Goal: Information Seeking & Learning: Learn about a topic

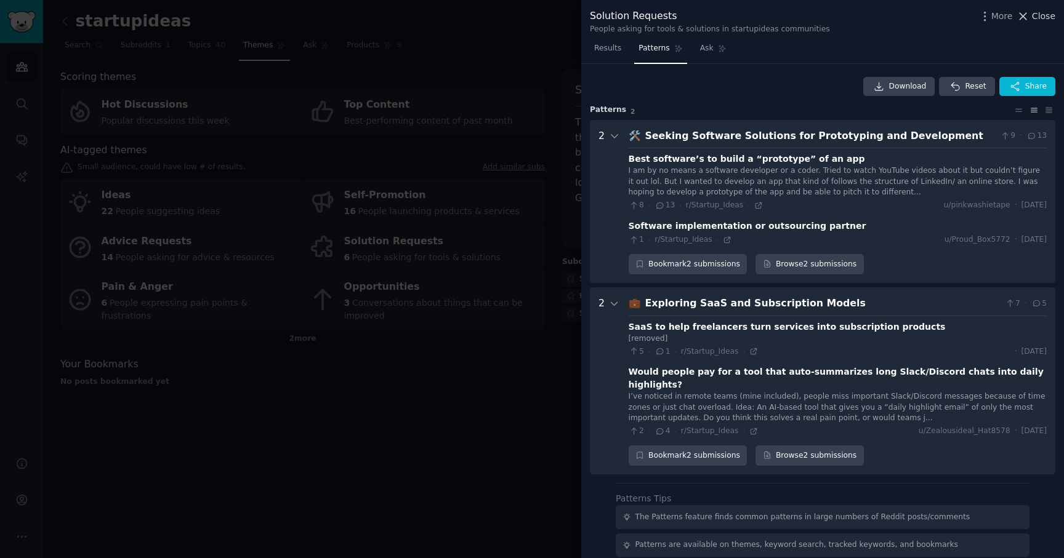
click at [1035, 18] on span "Close" at bounding box center [1043, 16] width 23 height 13
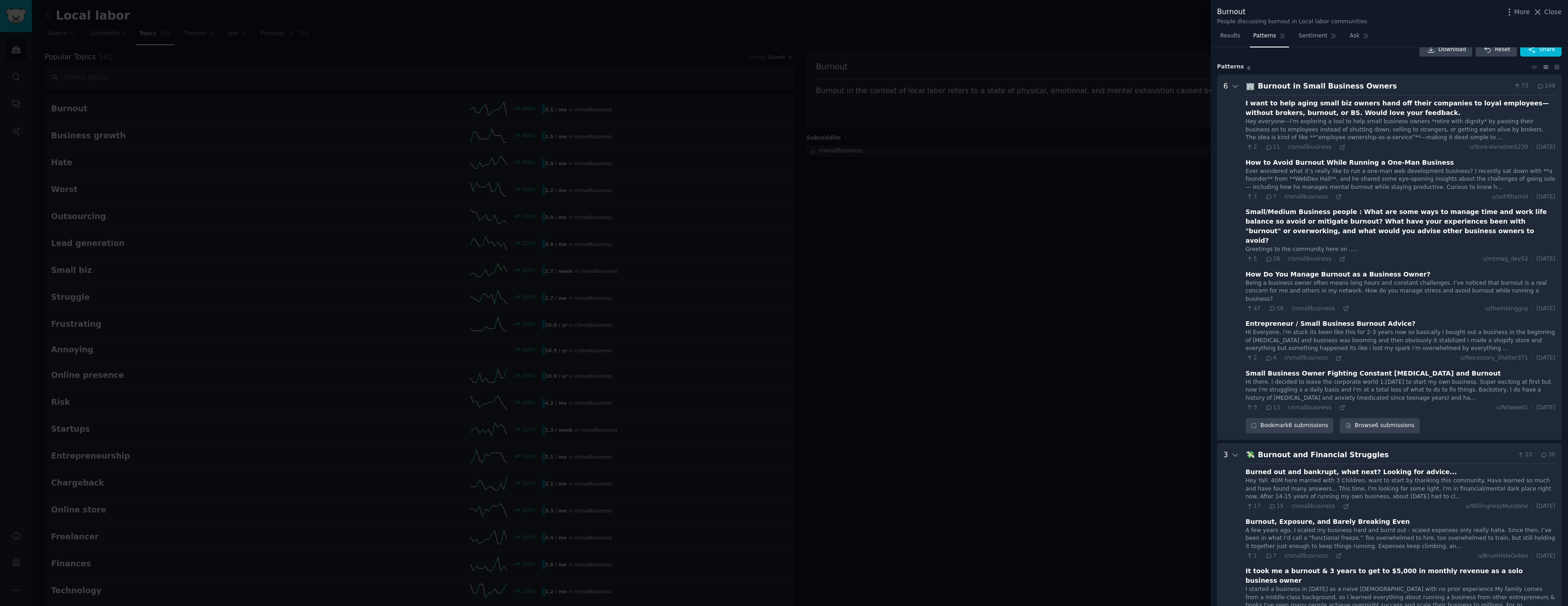
scroll to position [17, 0]
click at [1336, 148] on div "I want to help aging small biz owners hand off their companies to loyal employe…" at bounding box center [1401, 250] width 309 height 316
click at [1340, 147] on icon at bounding box center [1342, 144] width 7 height 7
click at [1172, 143] on div at bounding box center [784, 303] width 1568 height 606
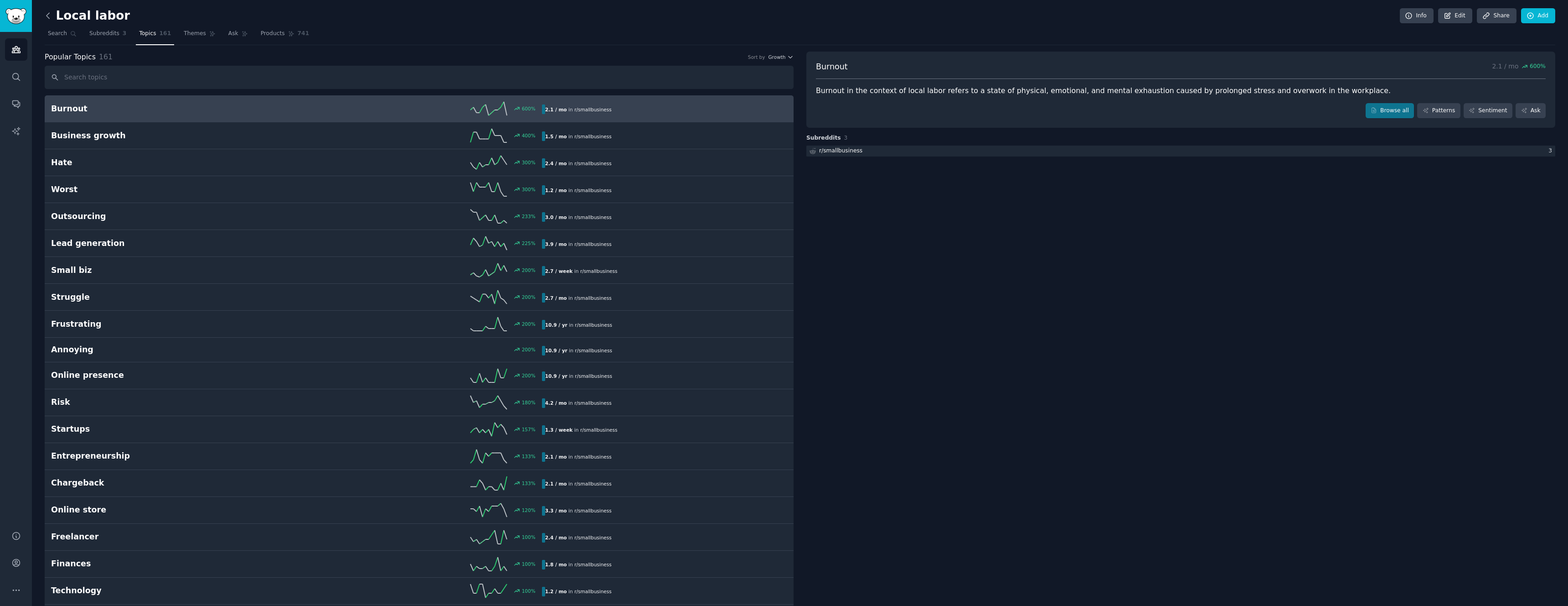
click at [51, 16] on icon at bounding box center [47, 16] width 10 height 10
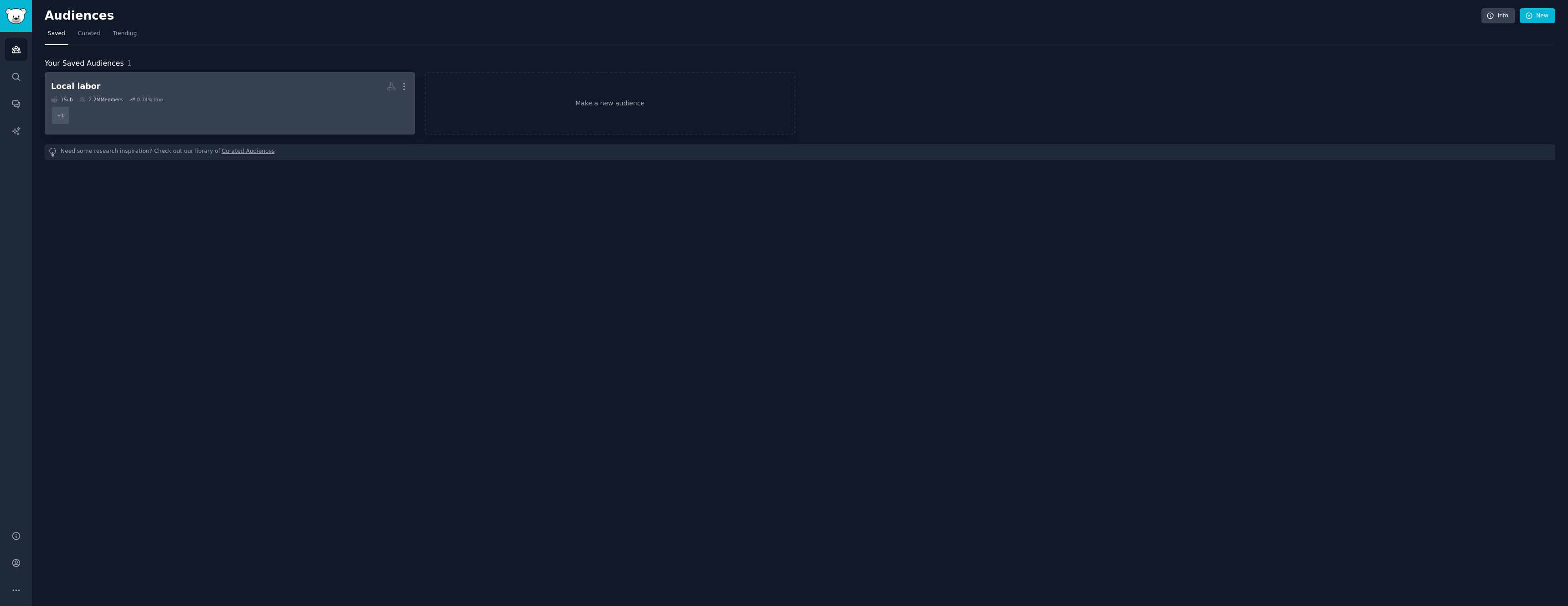
click at [78, 115] on dd "+ 1" at bounding box center [229, 116] width 358 height 25
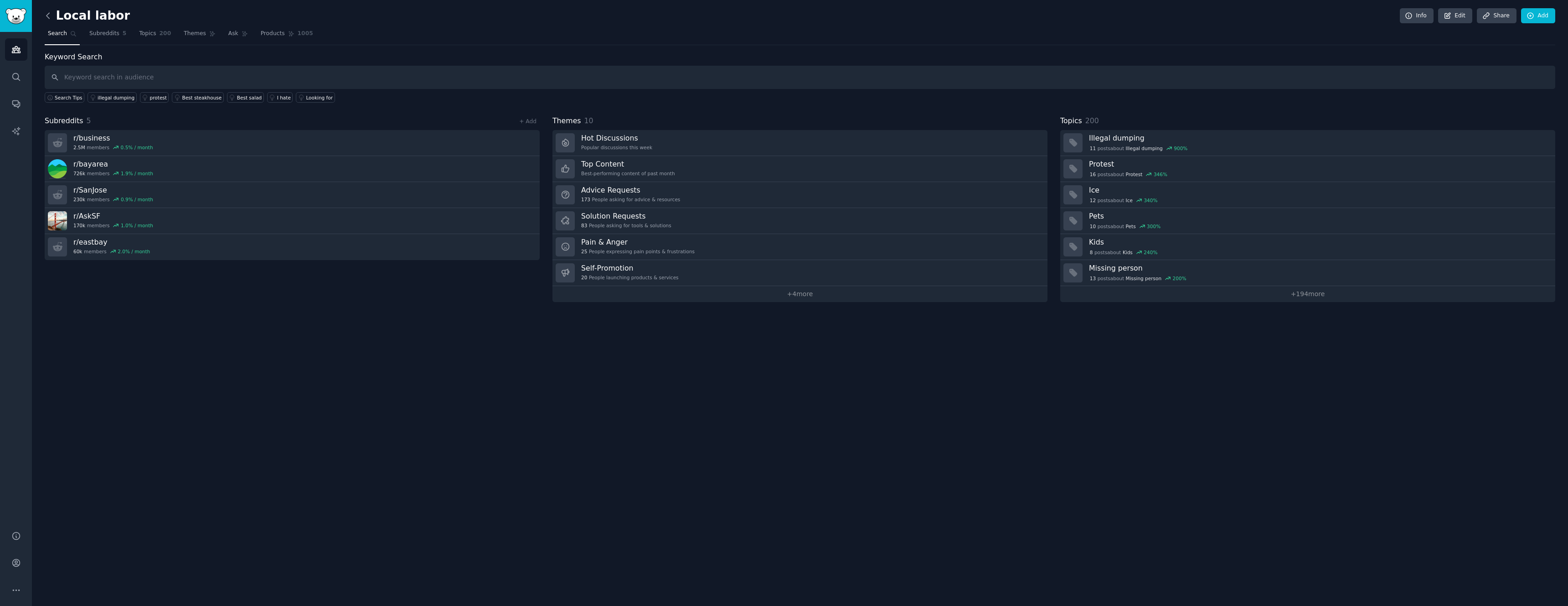
click at [50, 16] on icon at bounding box center [47, 16] width 10 height 10
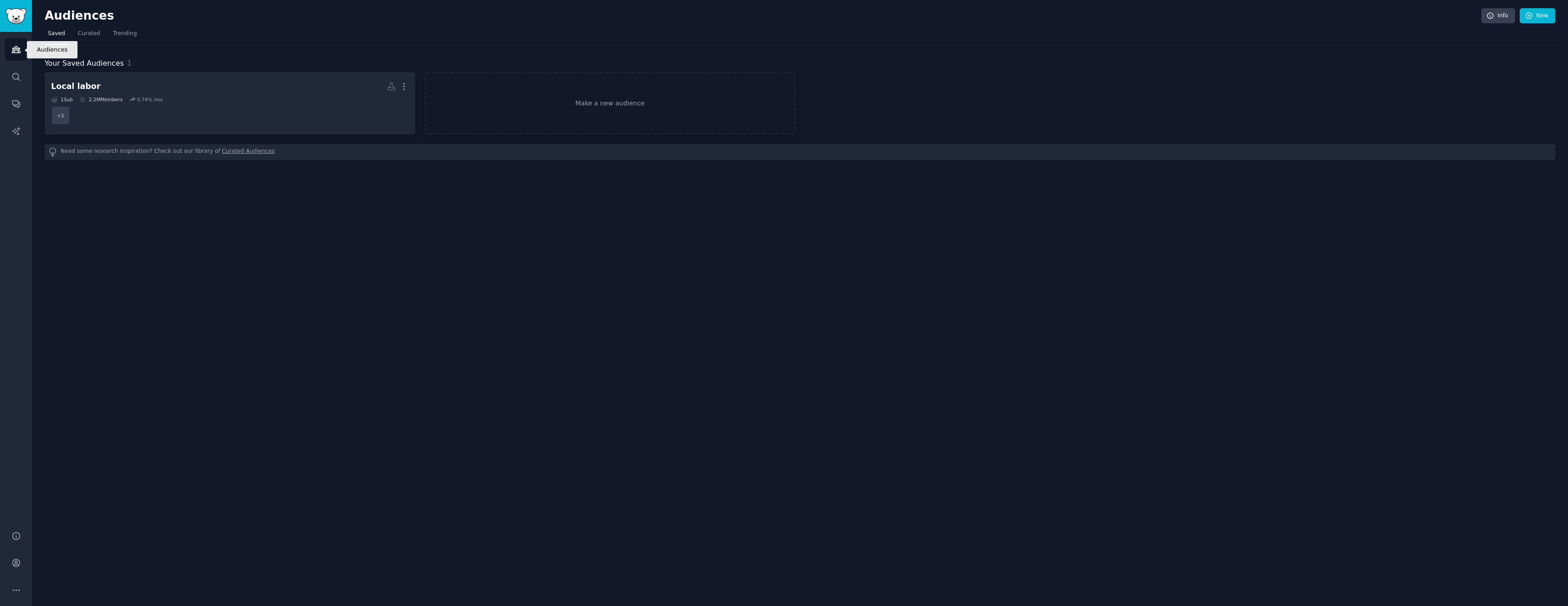
click at [21, 57] on link "Audiences" at bounding box center [16, 50] width 22 height 22
click at [57, 19] on h2 "Audiences" at bounding box center [763, 16] width 1437 height 15
click at [21, 8] on img "Sidebar" at bounding box center [16, 16] width 21 height 16
click at [13, 16] on img "Sidebar" at bounding box center [16, 16] width 21 height 16
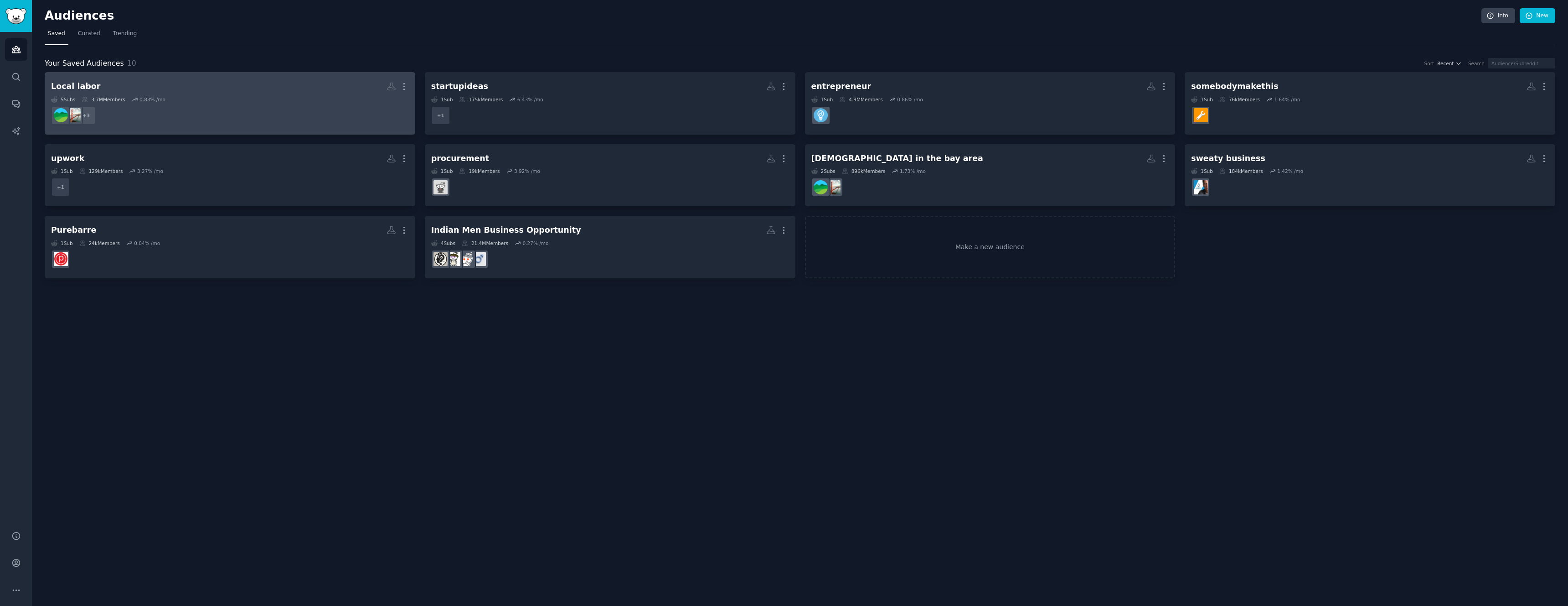
click at [273, 87] on h2 "Local labor More" at bounding box center [229, 87] width 358 height 16
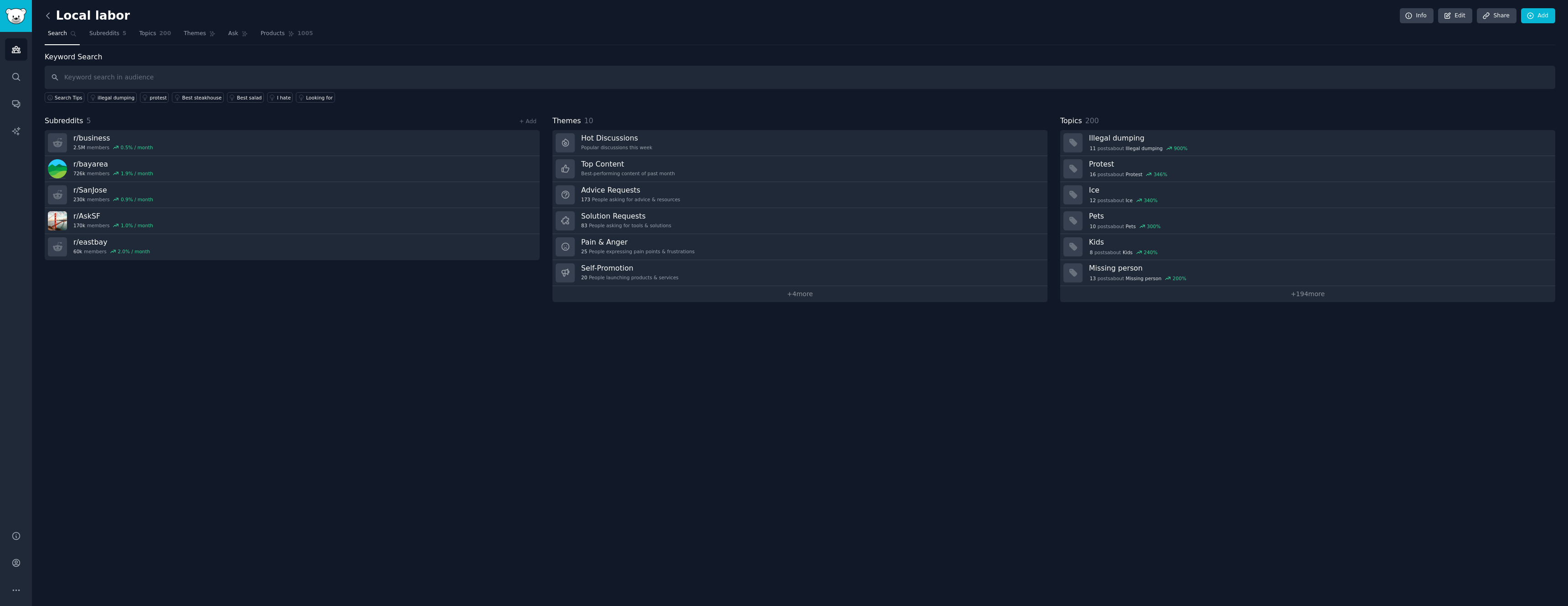
click at [48, 19] on icon at bounding box center [47, 16] width 10 height 10
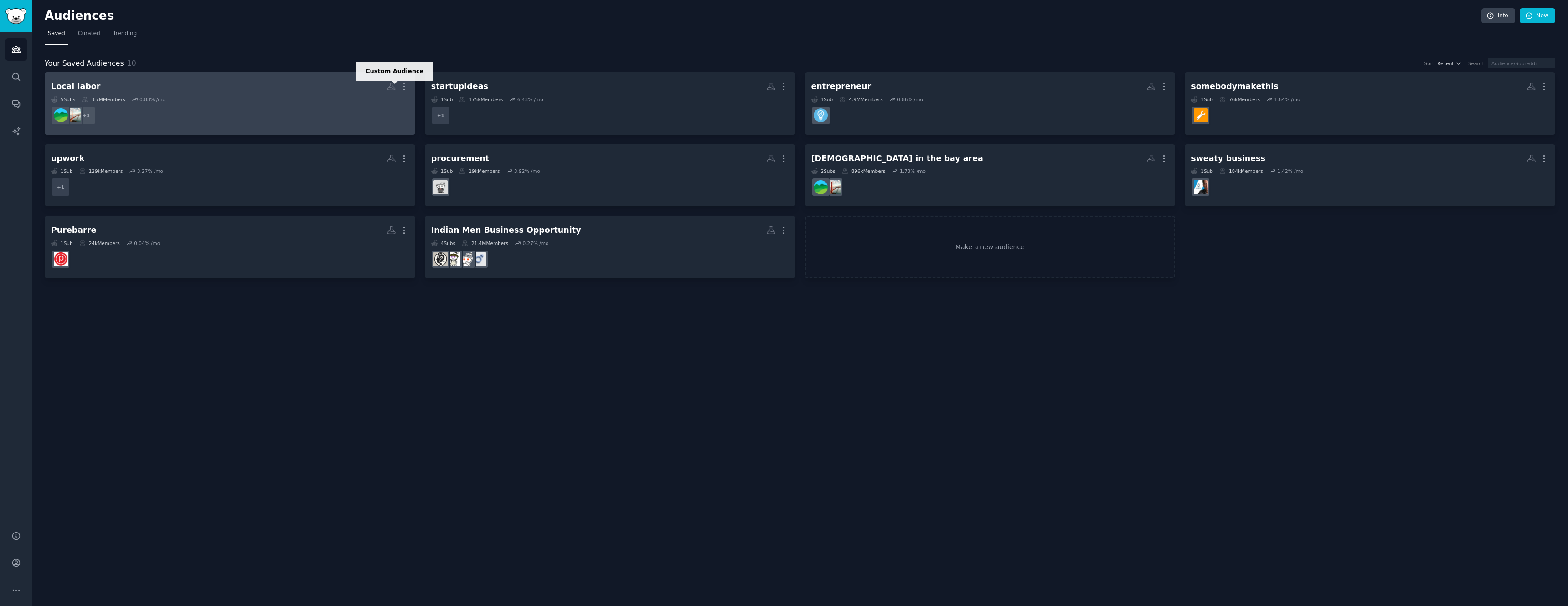
click at [389, 87] on icon at bounding box center [391, 87] width 7 height 7
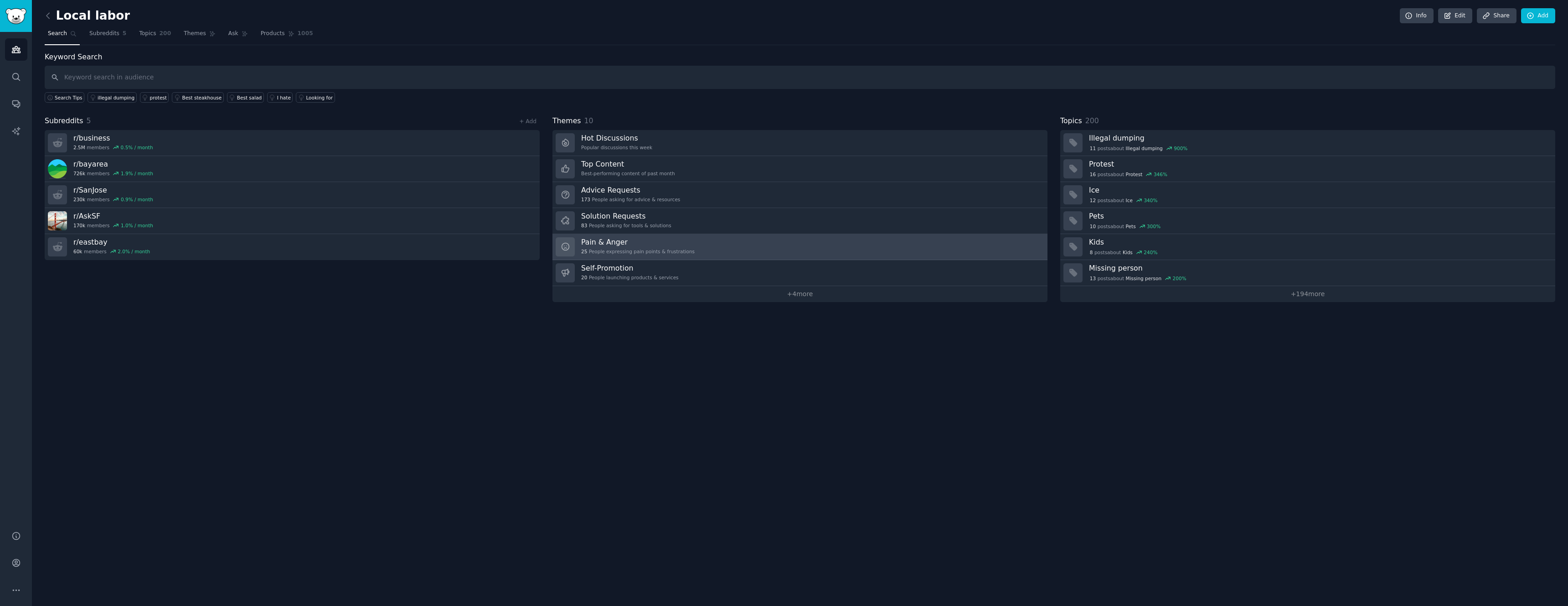
click at [648, 250] on div "25 People expressing pain points & frustrations" at bounding box center [637, 251] width 113 height 7
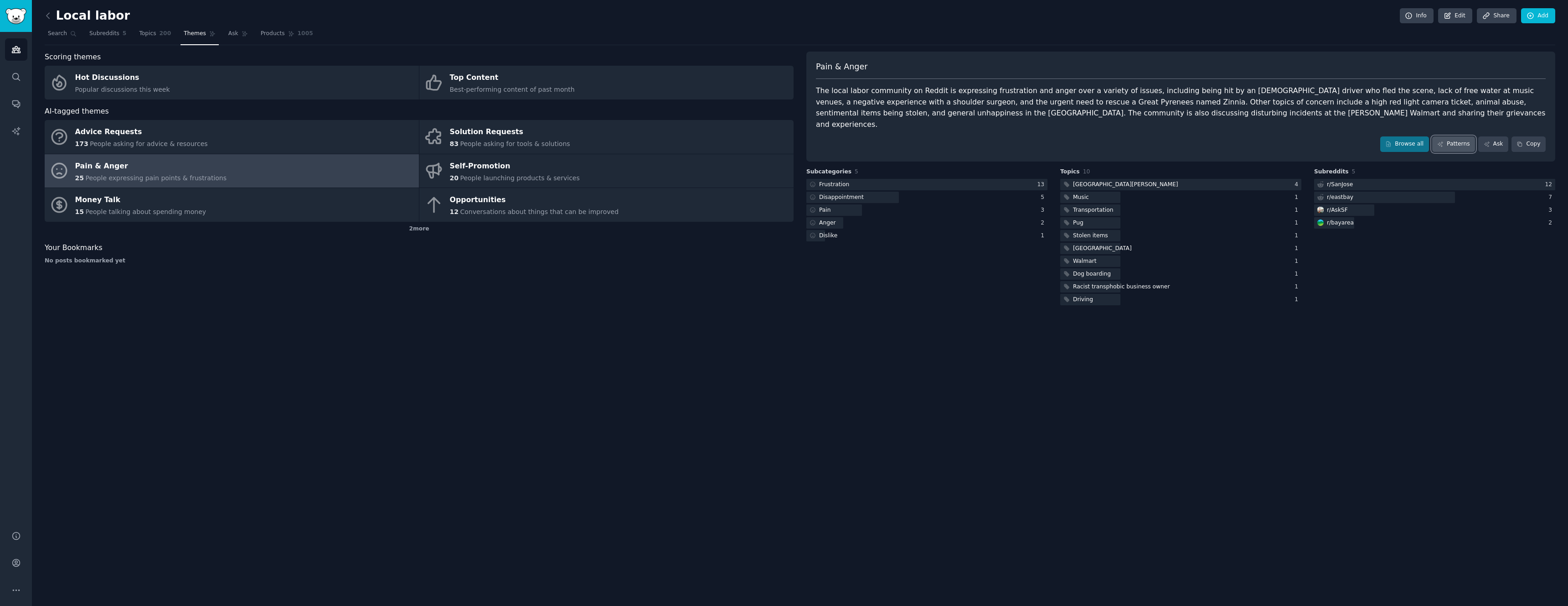
click at [1453, 136] on link "Patterns" at bounding box center [1453, 144] width 43 height 16
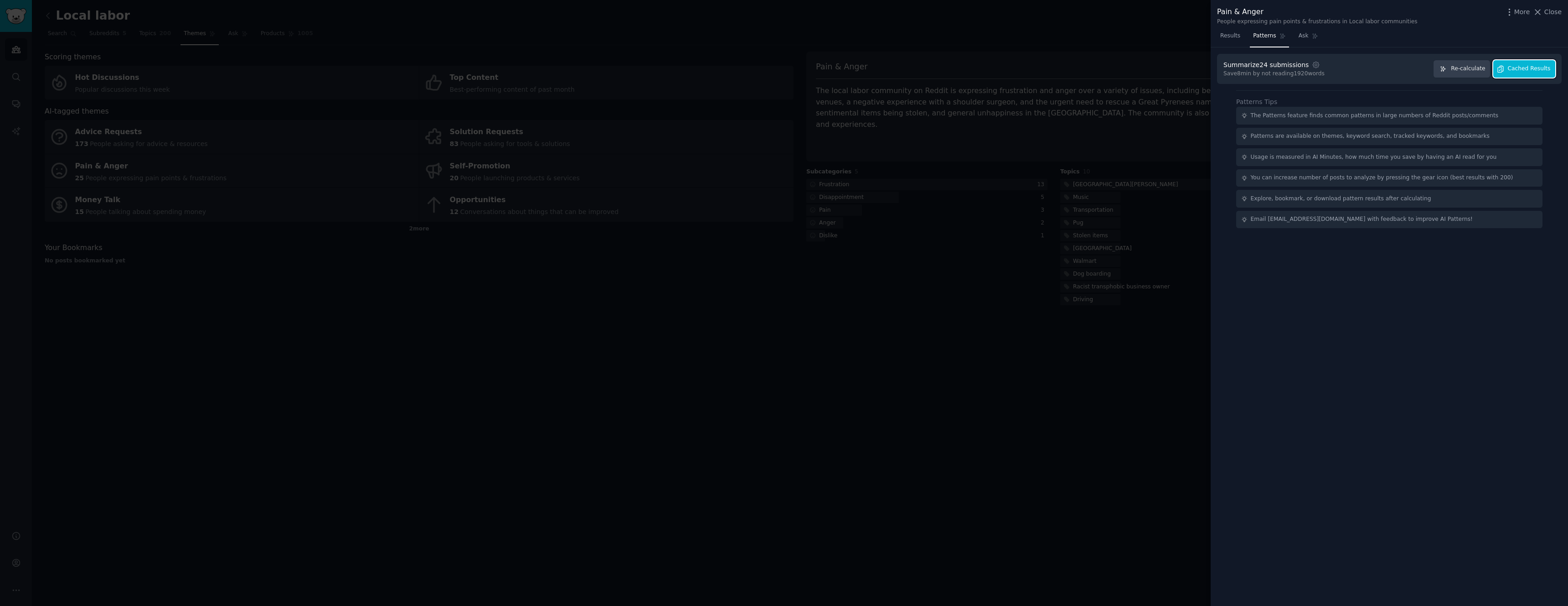
click at [1521, 70] on span "Cached Results" at bounding box center [1530, 68] width 43 height 8
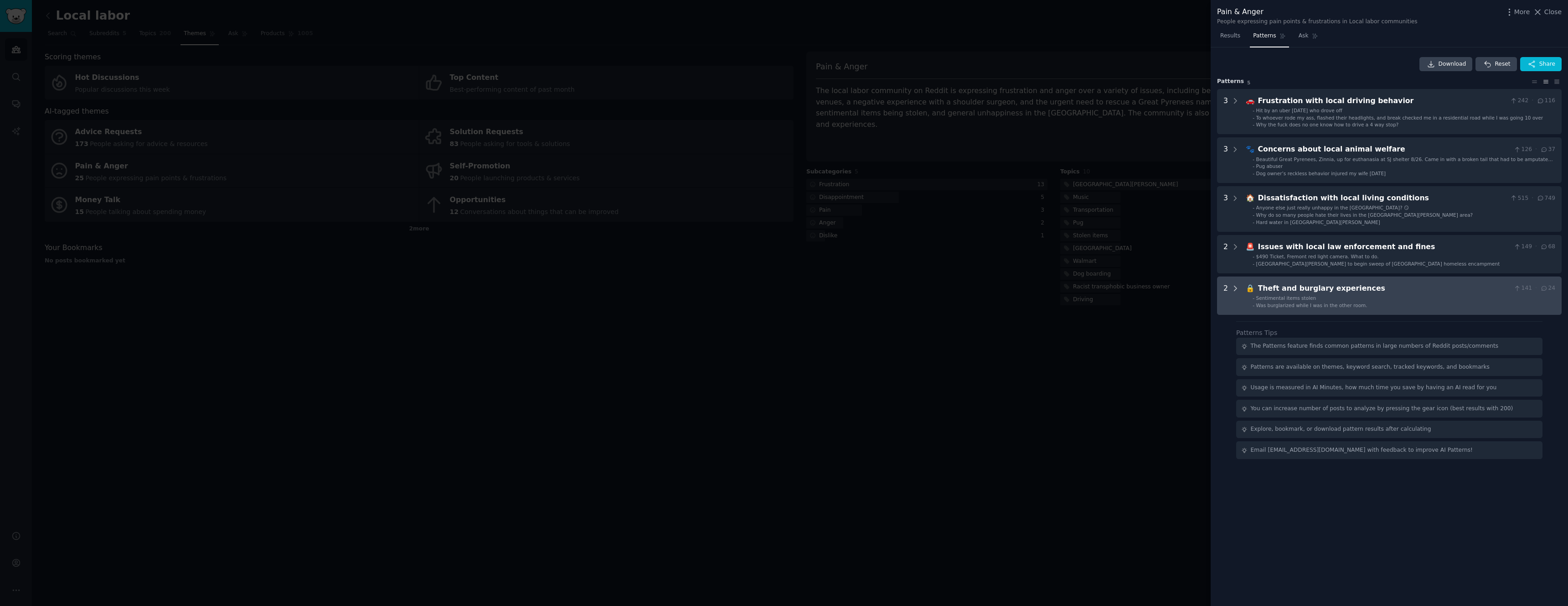
click at [1232, 287] on icon at bounding box center [1235, 288] width 8 height 8
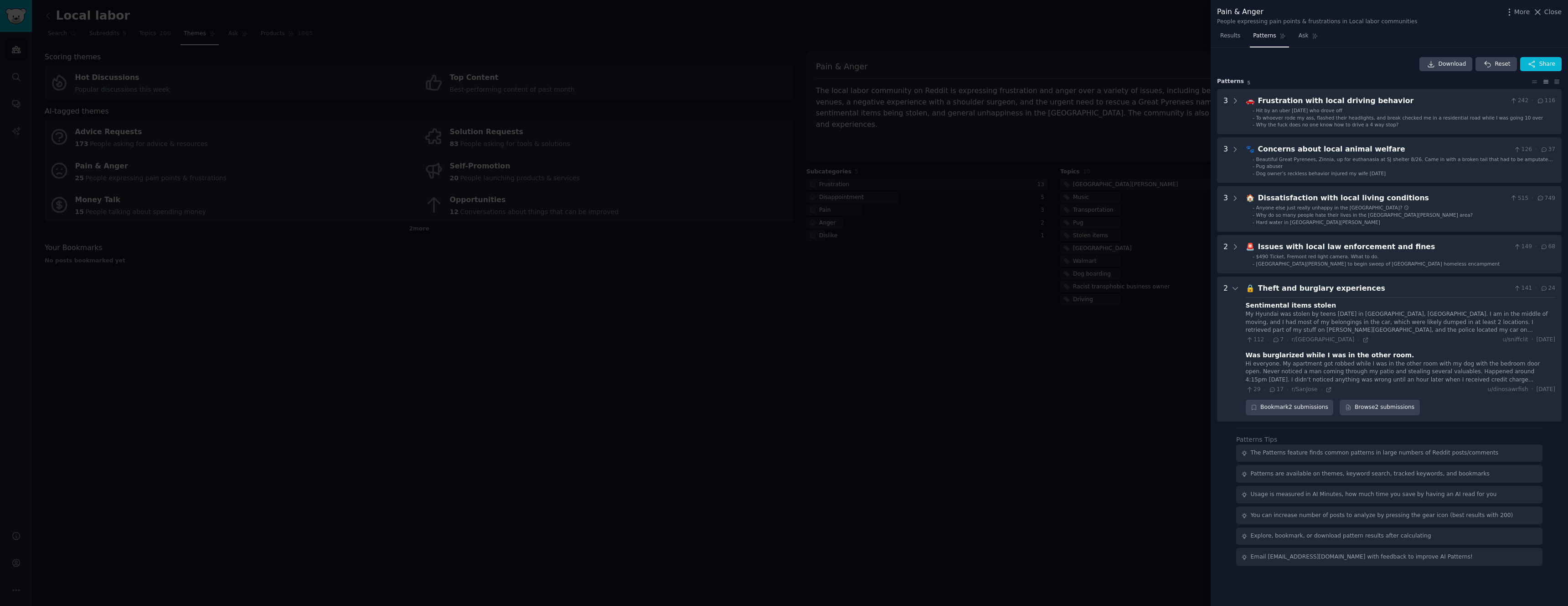
click at [1285, 370] on div "Hi everyone. My apartment got robbed while I was in the other room with my dog …" at bounding box center [1401, 372] width 309 height 24
click at [624, 59] on div at bounding box center [784, 303] width 1568 height 606
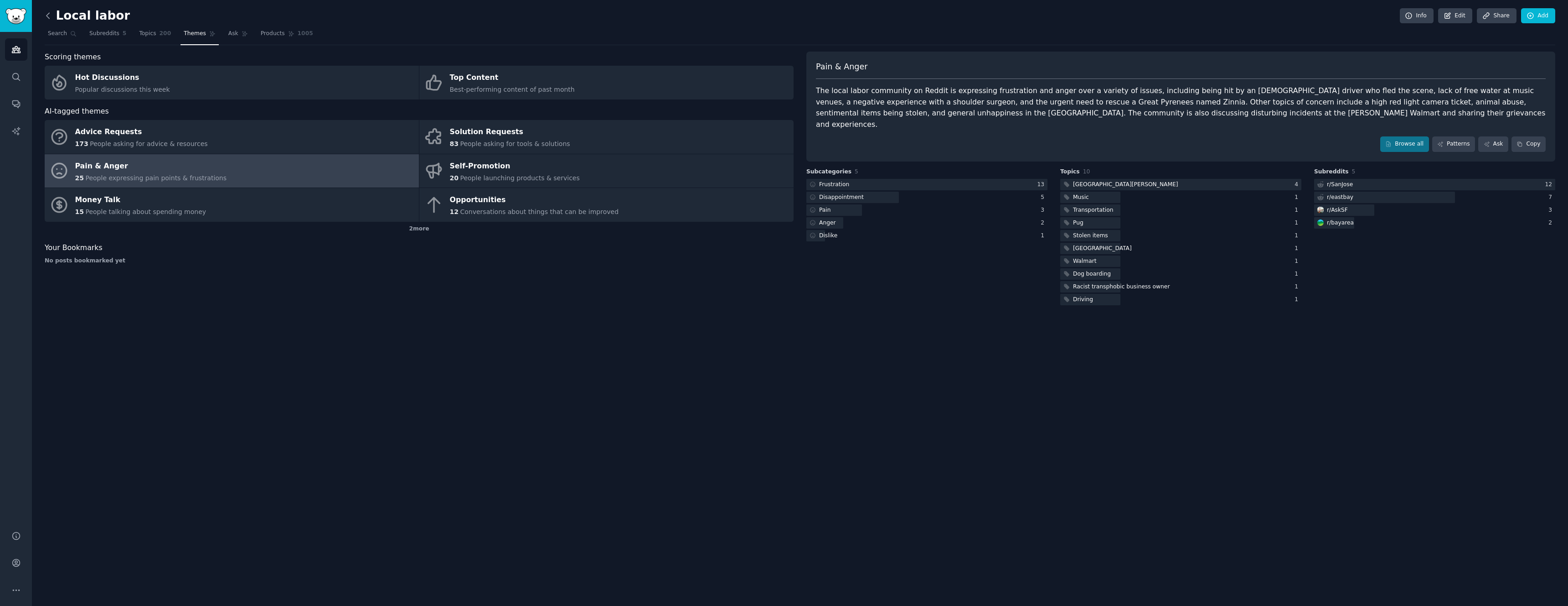
click at [48, 19] on icon at bounding box center [47, 16] width 10 height 10
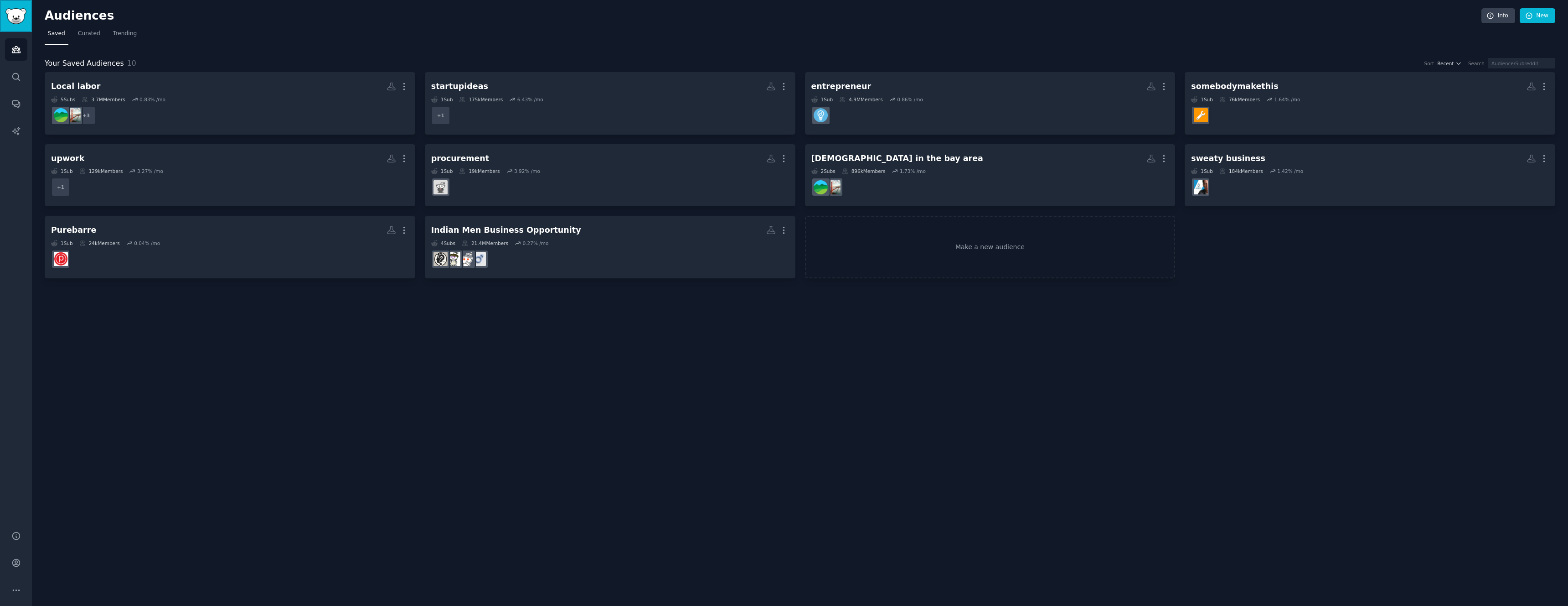
click at [15, 18] on img "Sidebar" at bounding box center [16, 16] width 21 height 16
click at [1556, 13] on div "Audiences Info New Saved Curated Trending Your Saved Audiences 10 Sort Recent S…" at bounding box center [800, 303] width 1536 height 606
click at [1545, 19] on link "New" at bounding box center [1538, 16] width 36 height 16
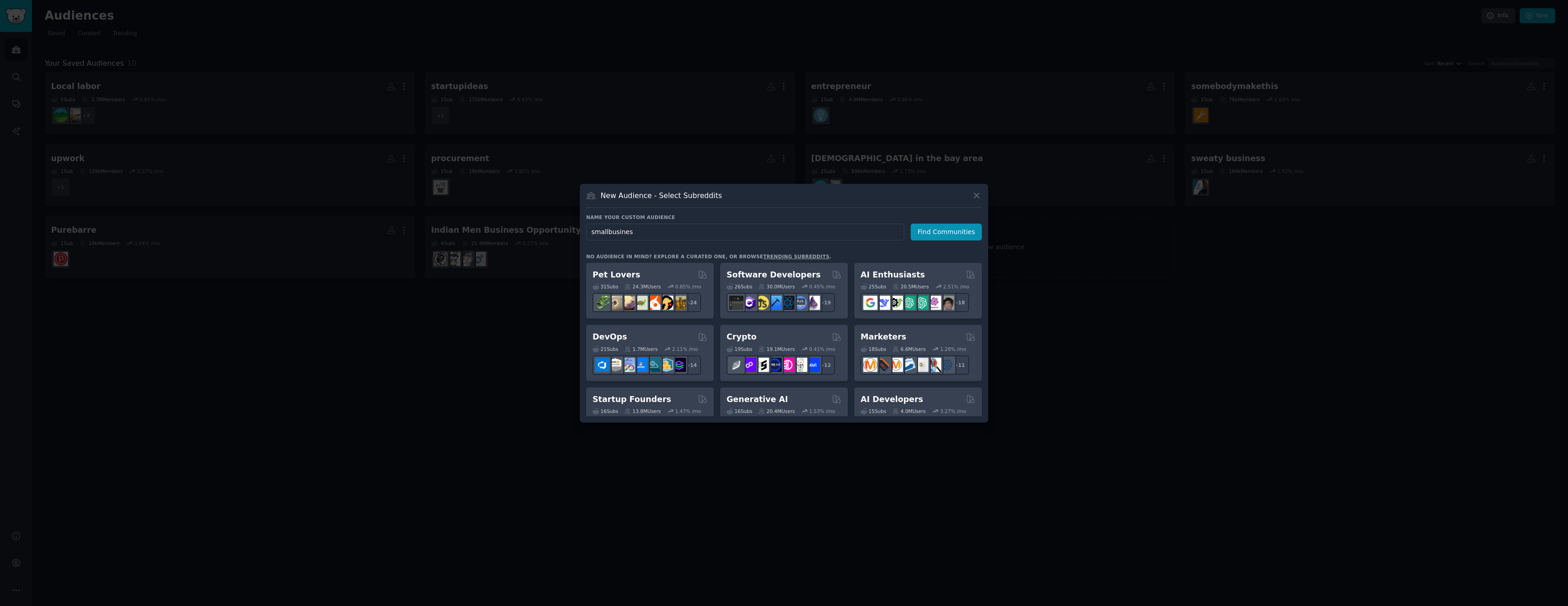
type input "smallbusiness"
click button "Find Communities" at bounding box center [946, 232] width 71 height 17
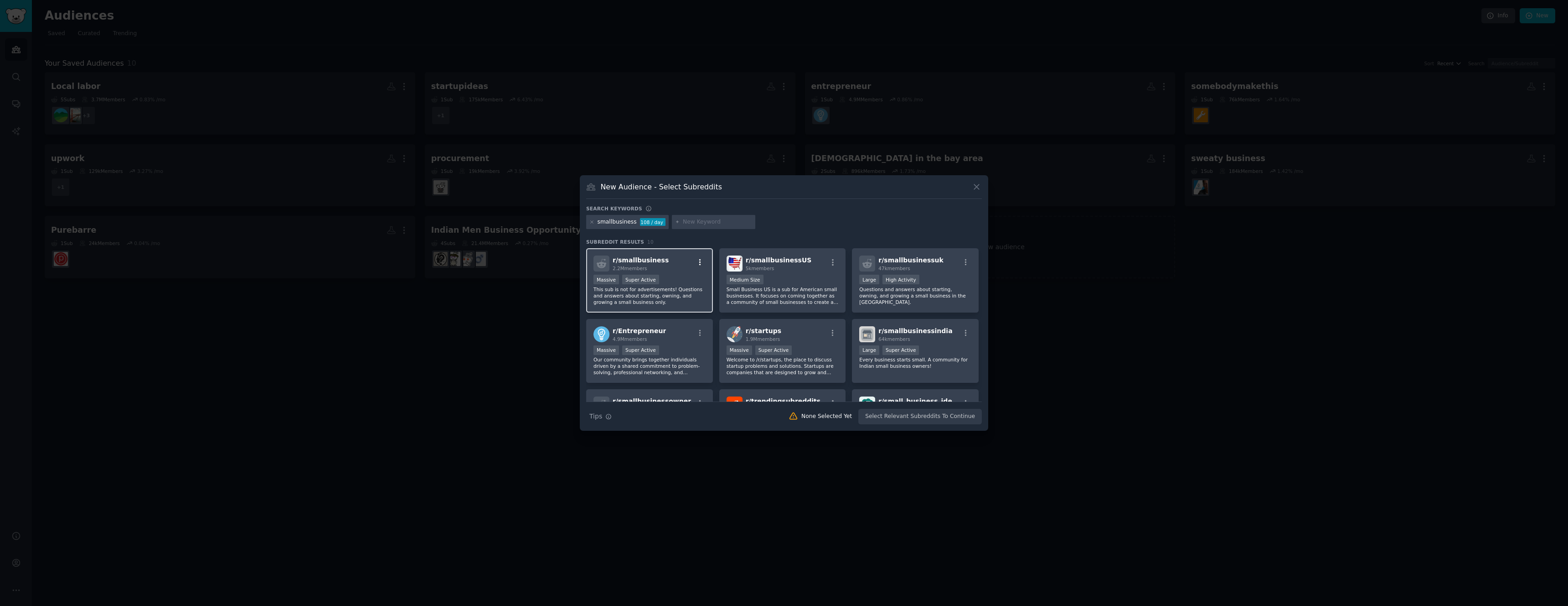
click at [698, 264] on icon "button" at bounding box center [700, 262] width 8 height 8
click at [677, 257] on div "r/ smallbusiness 2.2M members Relevant Subreddit Add to your audience Show More…" at bounding box center [649, 264] width 112 height 16
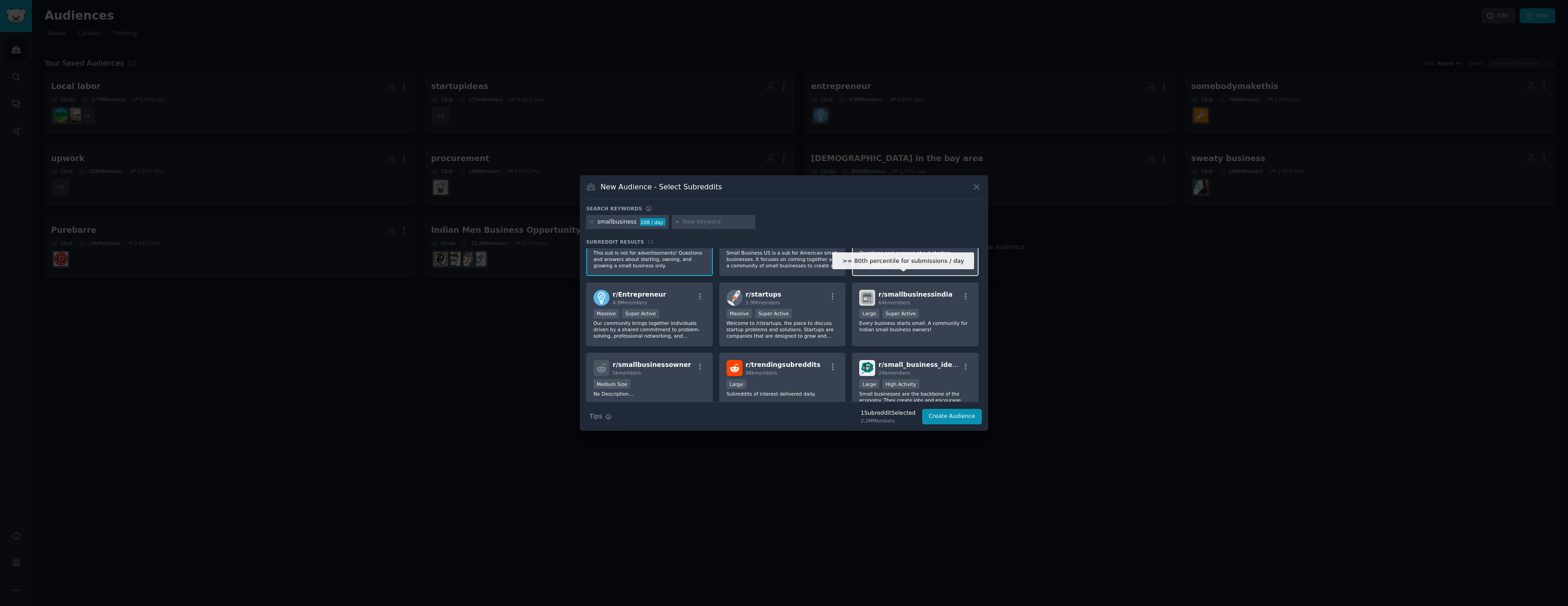
scroll to position [58, 0]
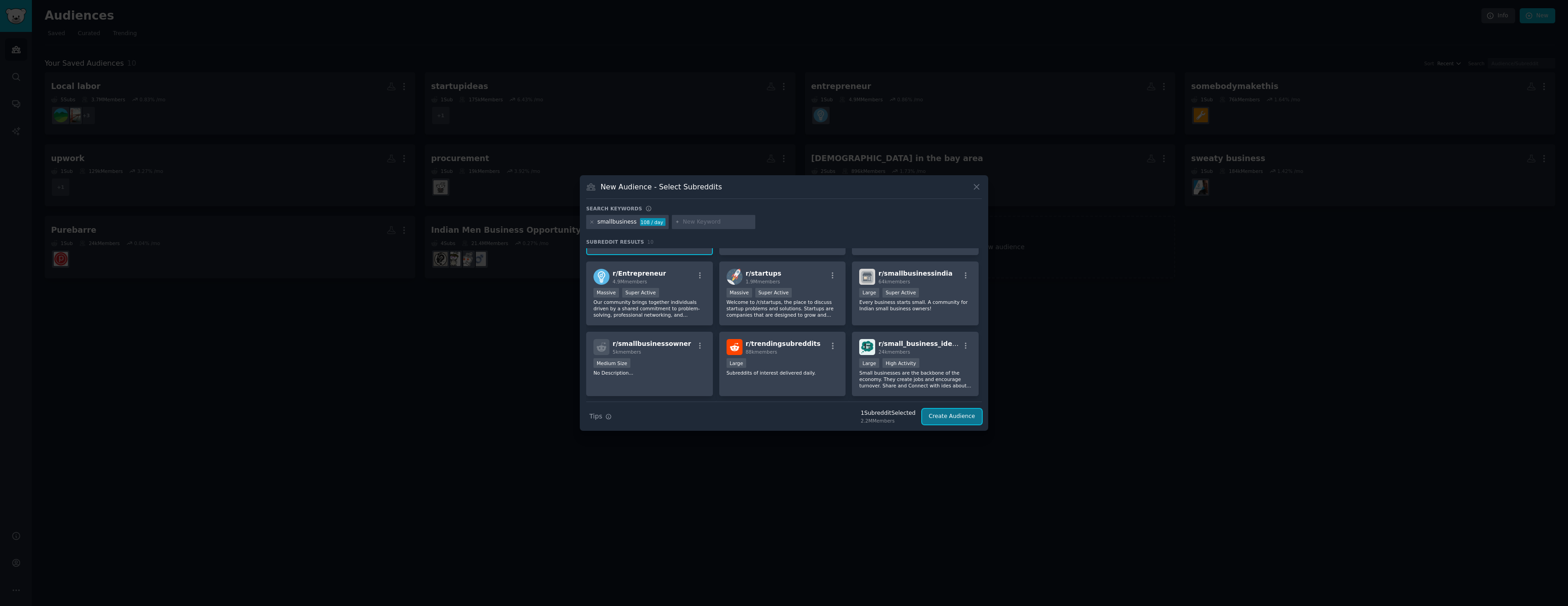
click at [949, 419] on button "Create Audience" at bounding box center [952, 416] width 60 height 16
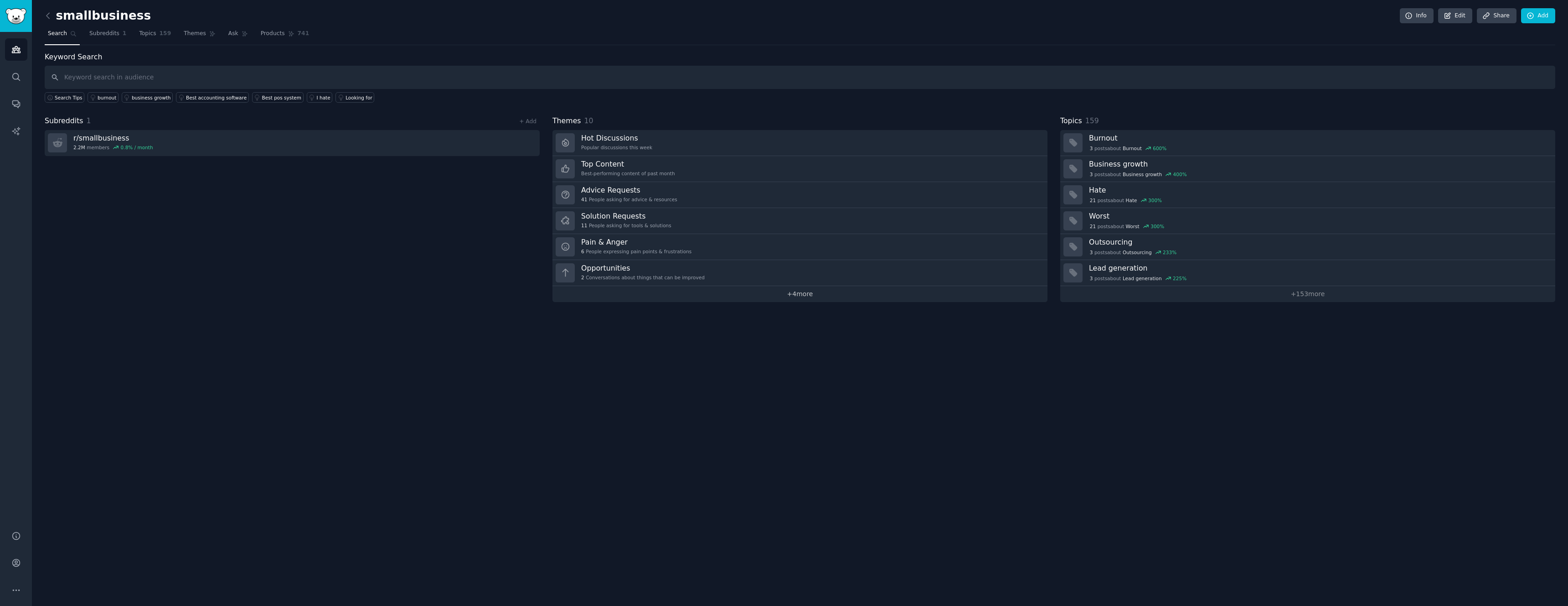
click at [808, 293] on link "+ 4 more" at bounding box center [800, 294] width 495 height 16
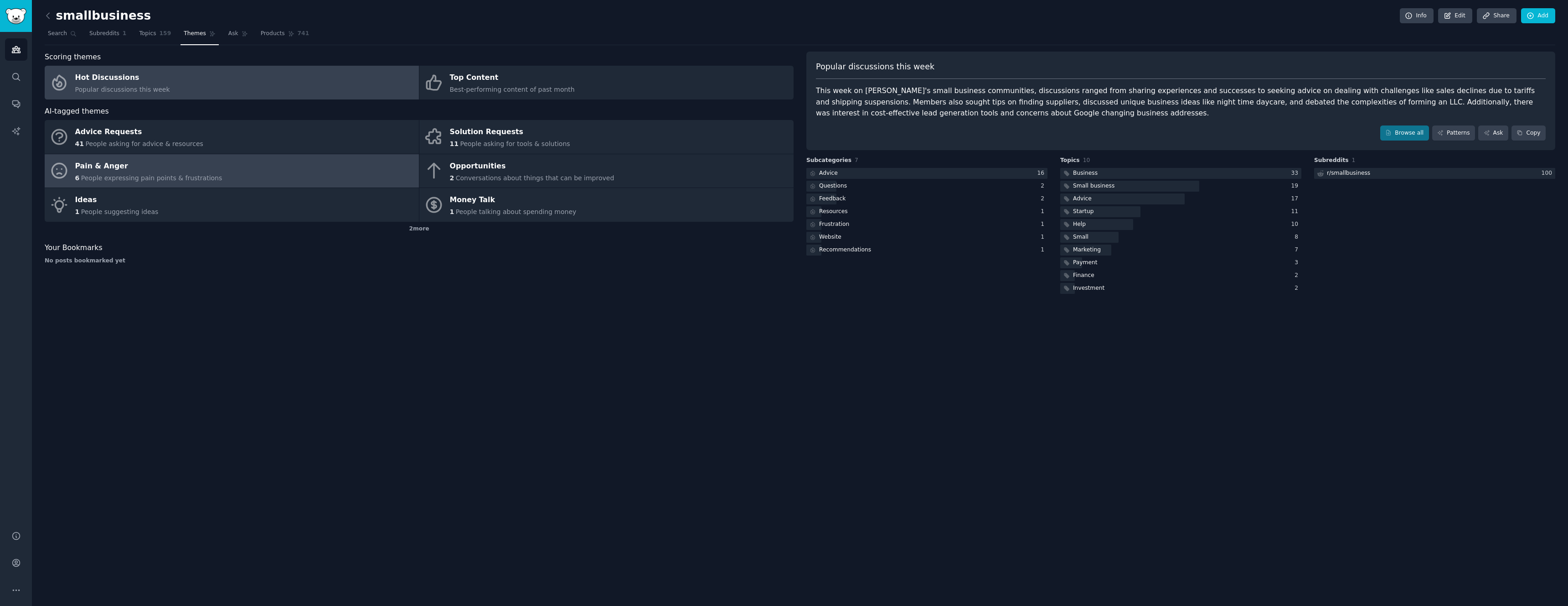
click at [244, 181] on link "Pain & Anger 6 People expressing pain points & frustrations" at bounding box center [231, 171] width 374 height 34
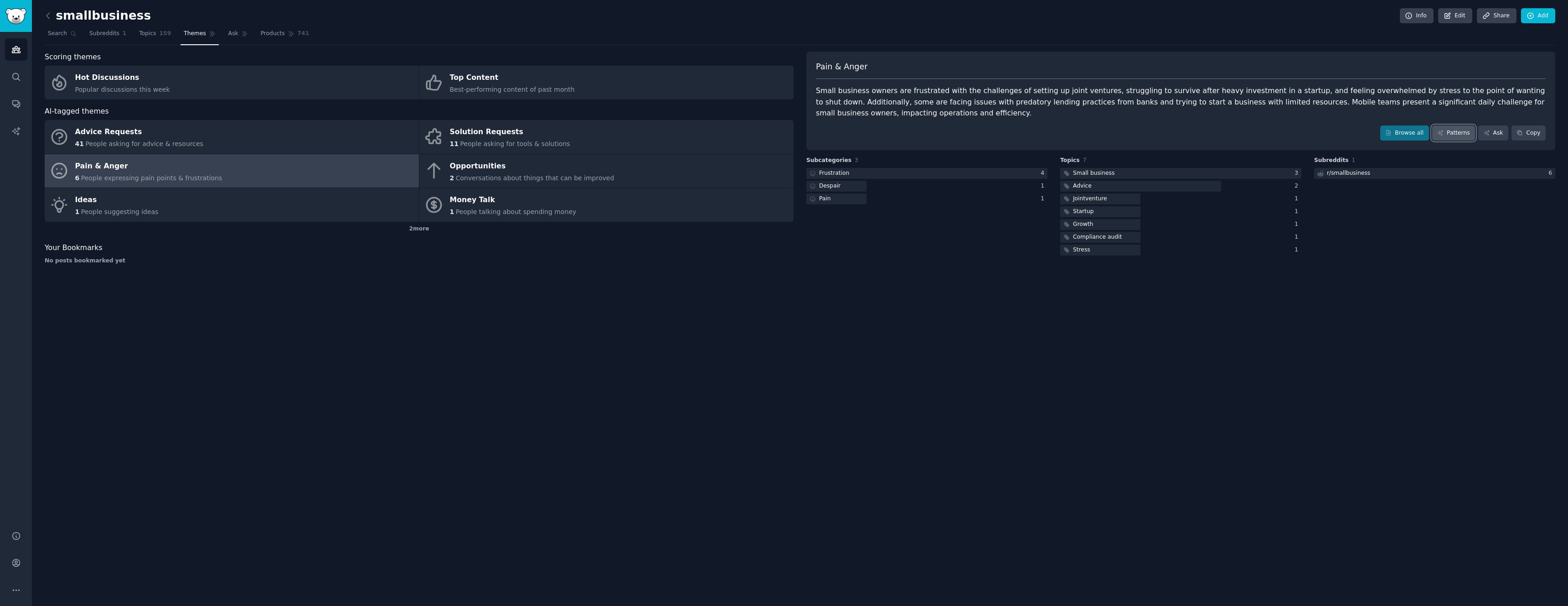
click at [1451, 133] on link "Patterns" at bounding box center [1453, 133] width 43 height 16
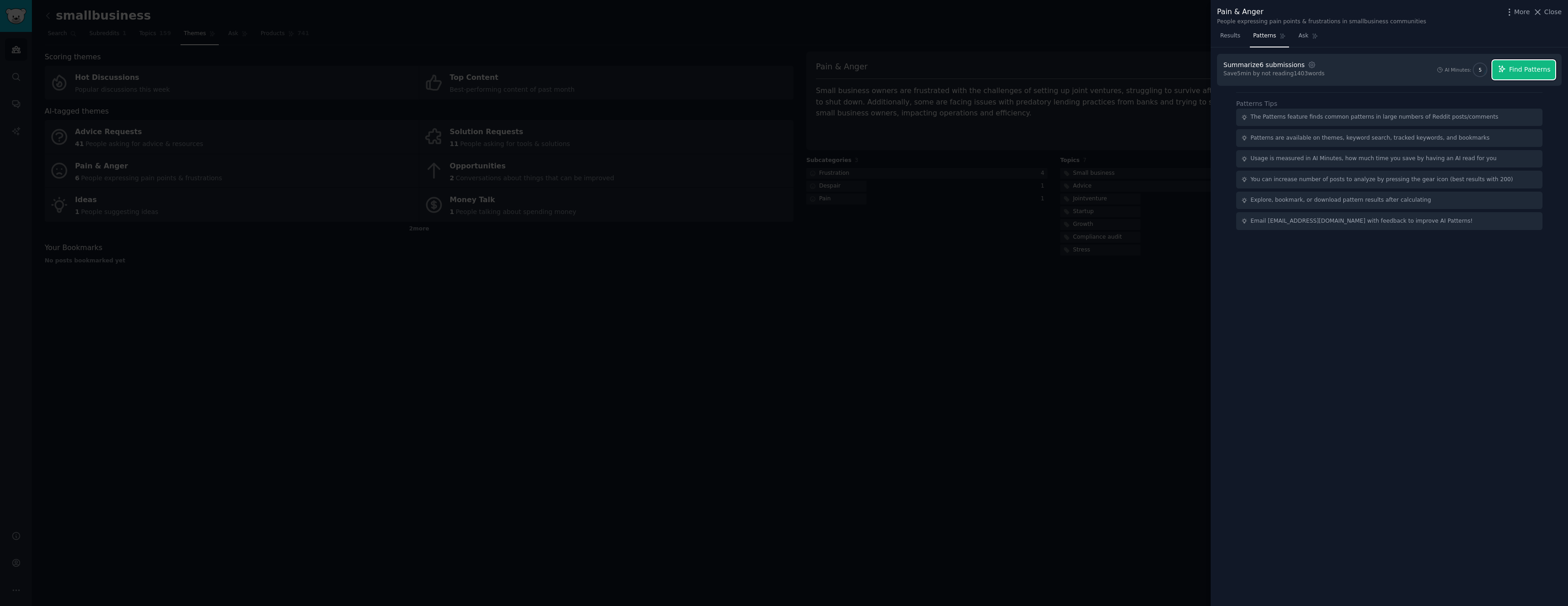
click at [1524, 68] on span "Find Patterns" at bounding box center [1530, 69] width 41 height 10
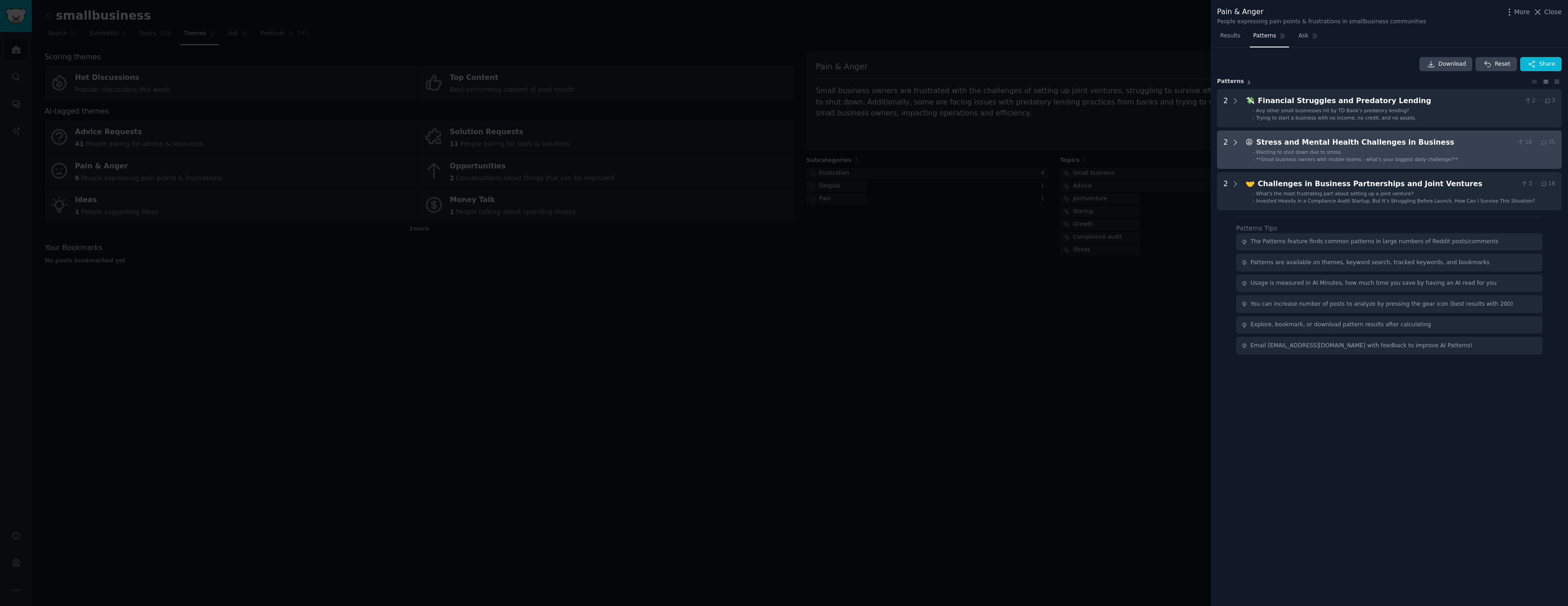
click at [1236, 144] on icon at bounding box center [1235, 142] width 8 height 8
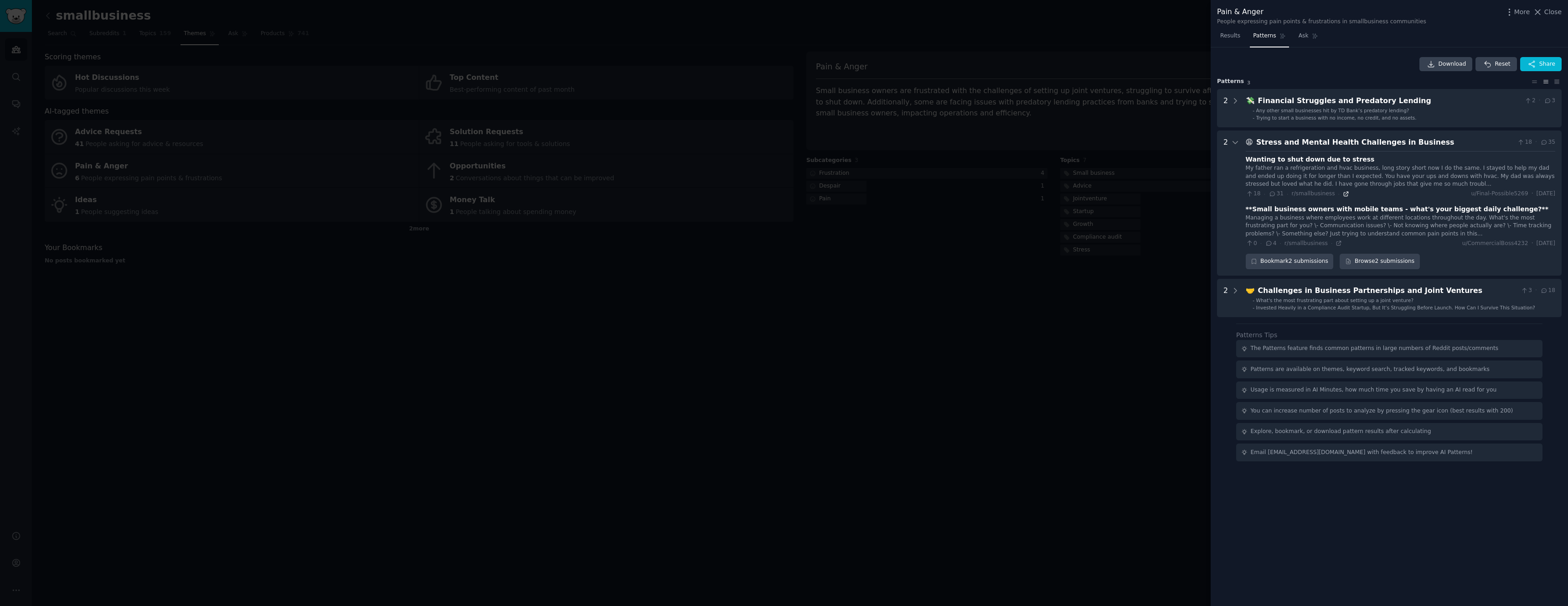
click at [1344, 196] on icon at bounding box center [1346, 194] width 4 height 4
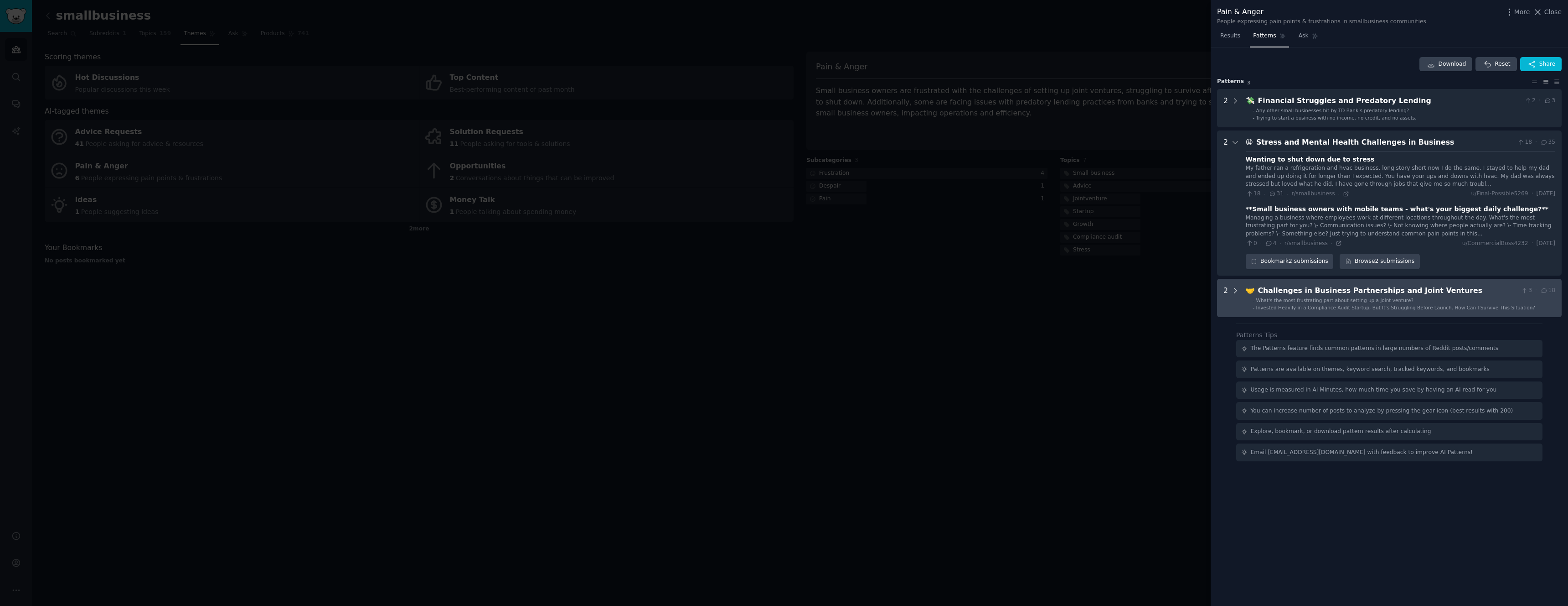
click at [1232, 291] on icon at bounding box center [1235, 290] width 8 height 8
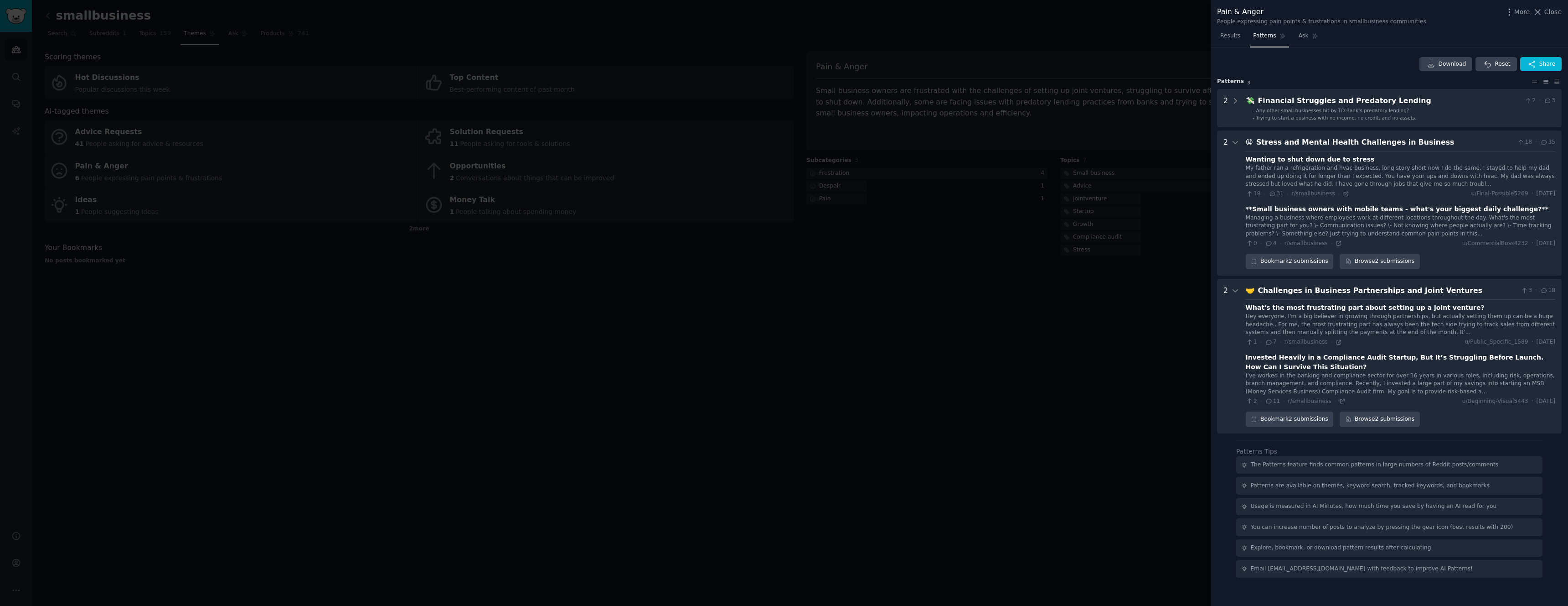
click at [1336, 323] on div "Hey everyone, I'm a big believer in growing through partnerships, but actually …" at bounding box center [1401, 324] width 309 height 24
click at [1336, 342] on icon at bounding box center [1339, 342] width 7 height 7
click at [1146, 52] on div at bounding box center [784, 303] width 1568 height 606
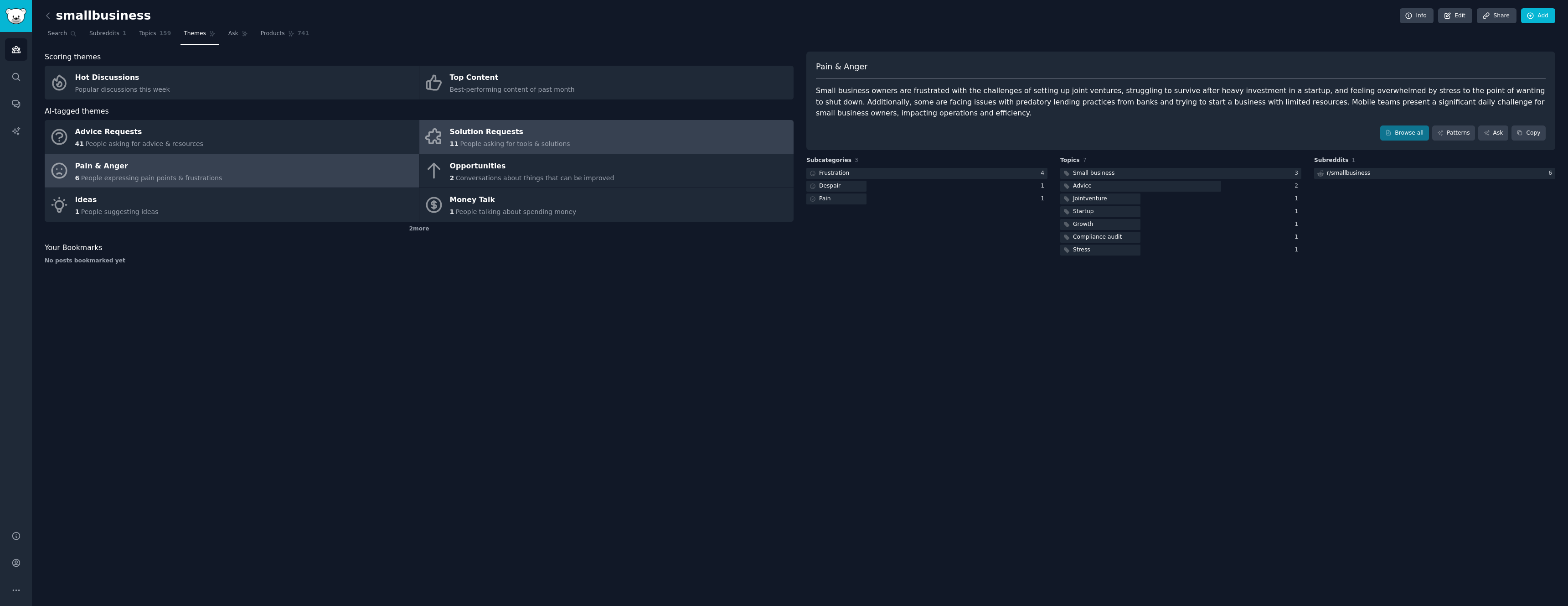
click at [529, 133] on div "Solution Requests" at bounding box center [510, 133] width 121 height 15
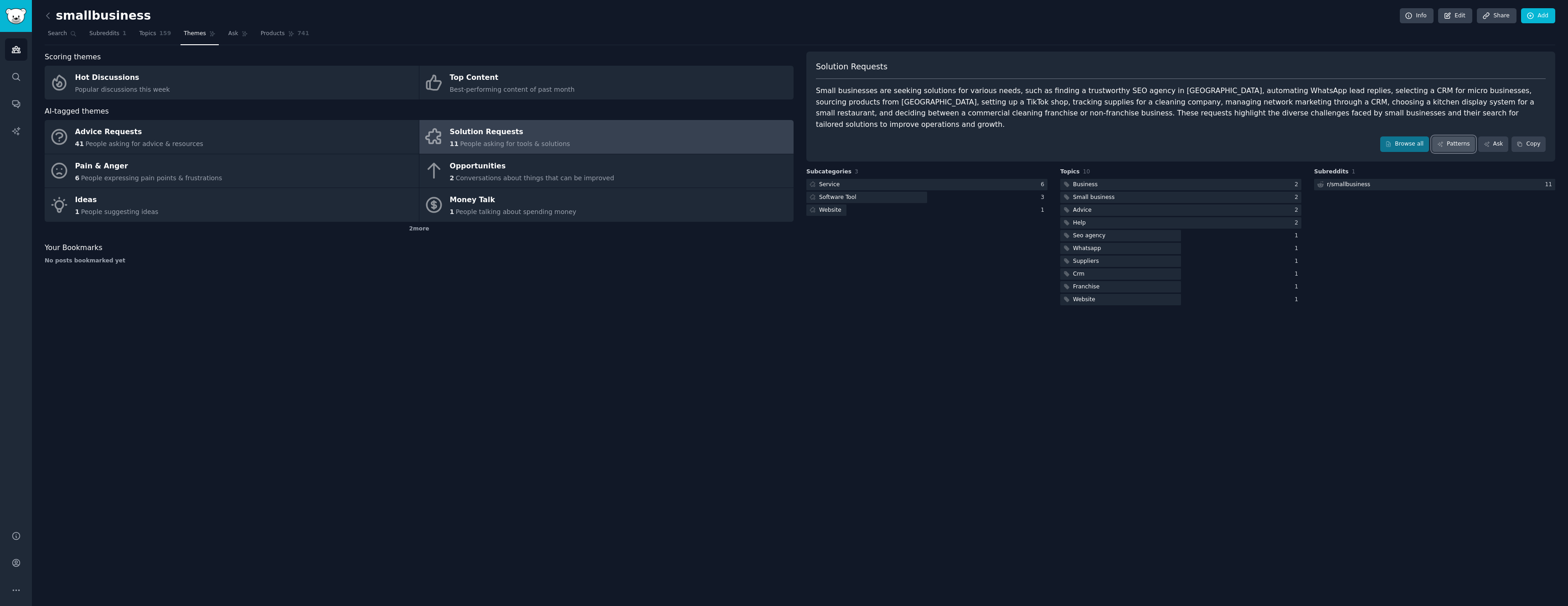
click at [1464, 136] on link "Patterns" at bounding box center [1453, 144] width 43 height 16
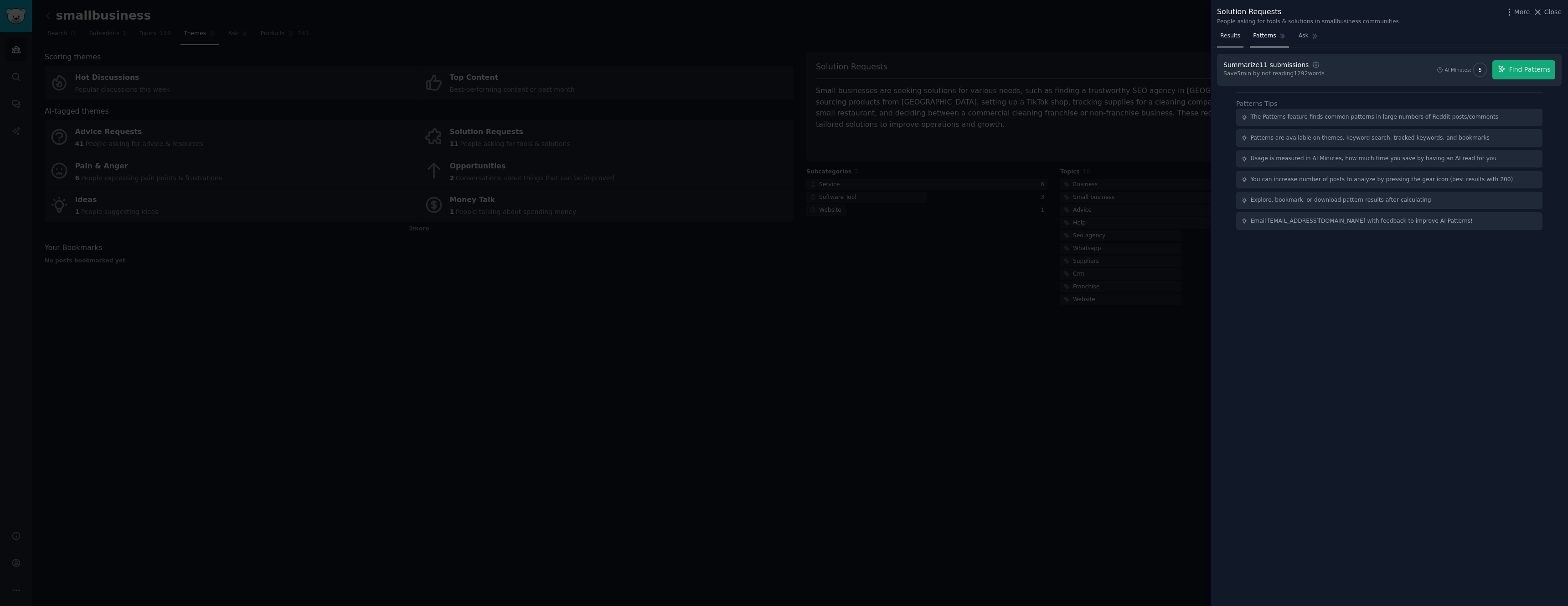
click at [1228, 39] on span "Results" at bounding box center [1230, 36] width 20 height 8
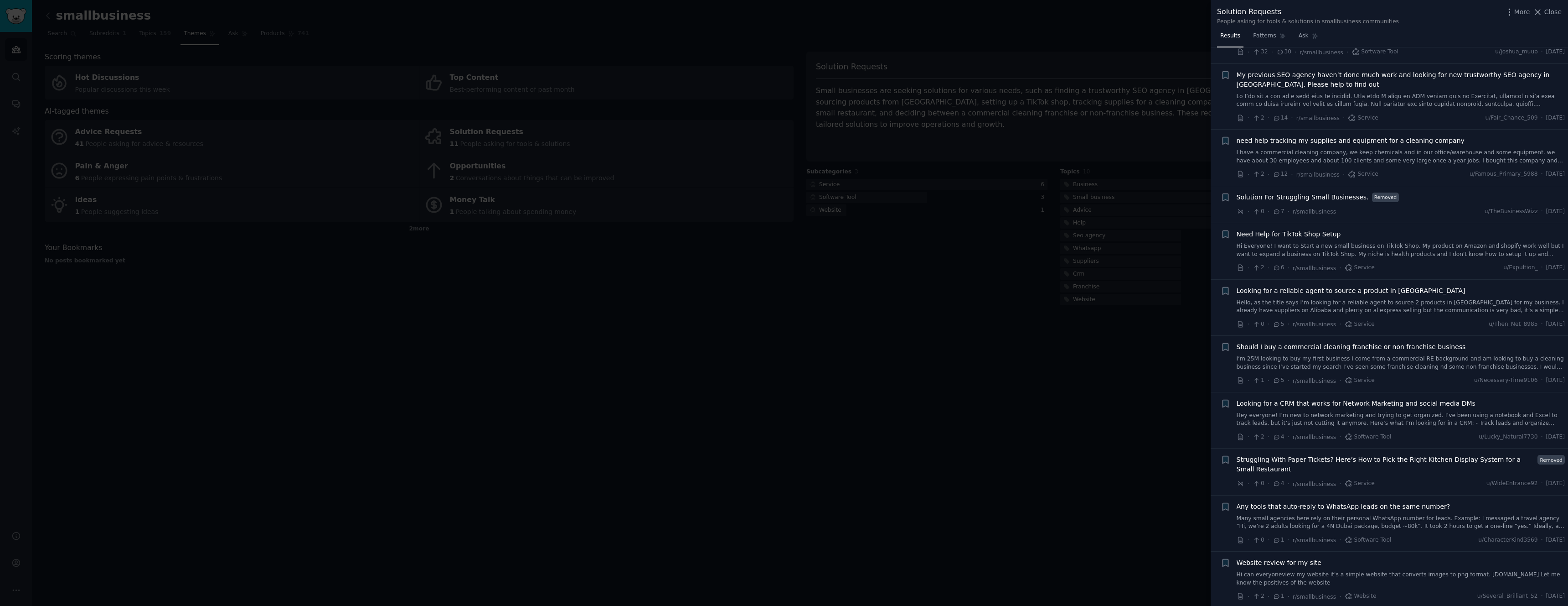
scroll to position [56, 0]
click at [1413, 150] on link "I have a commercial cleaning company, we keep chemicals and in our office/wareh…" at bounding box center [1401, 155] width 329 height 16
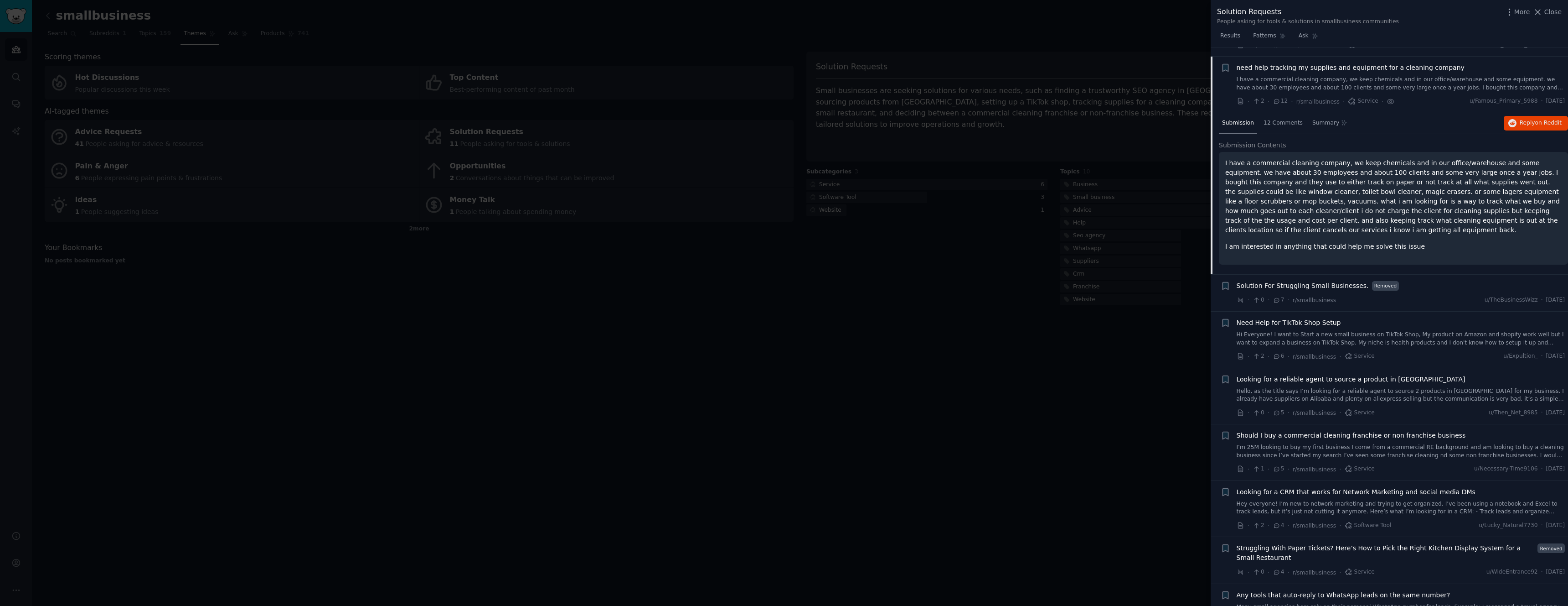
scroll to position [137, 0]
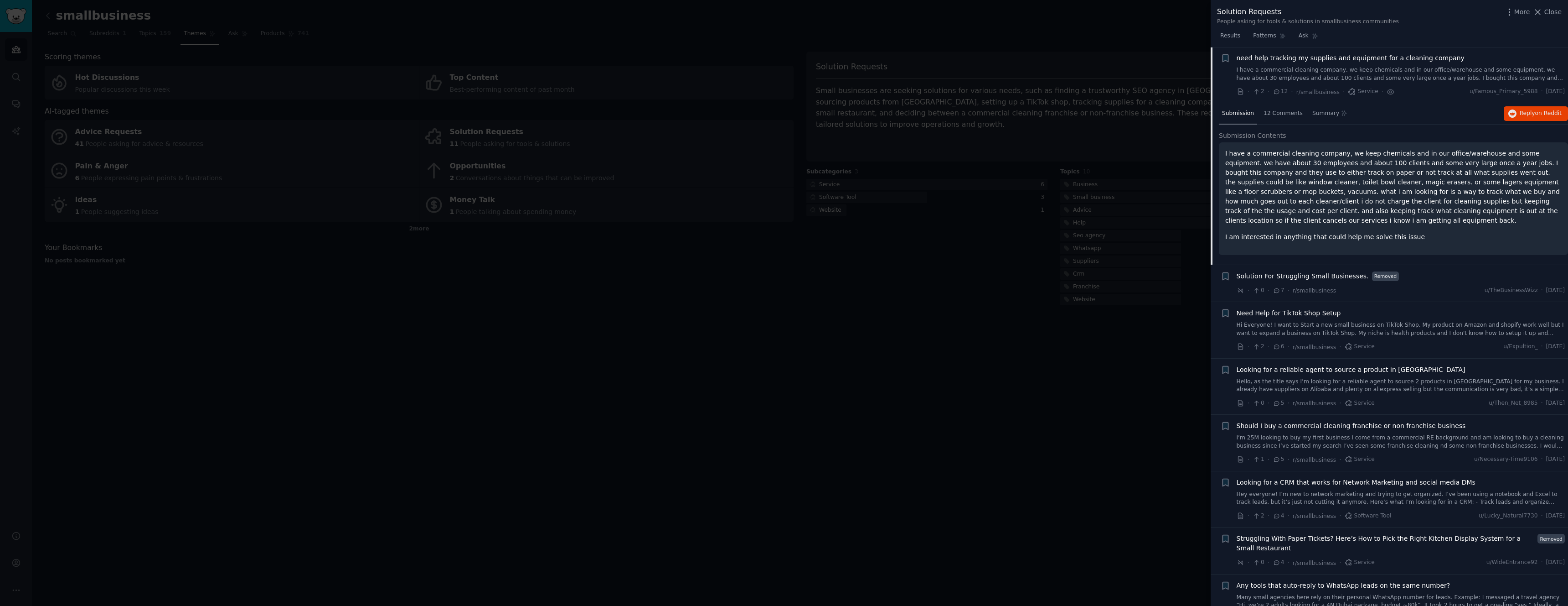
click at [1350, 56] on span "need help tracking my supplies and equipment for a cleaning company" at bounding box center [1350, 58] width 228 height 10
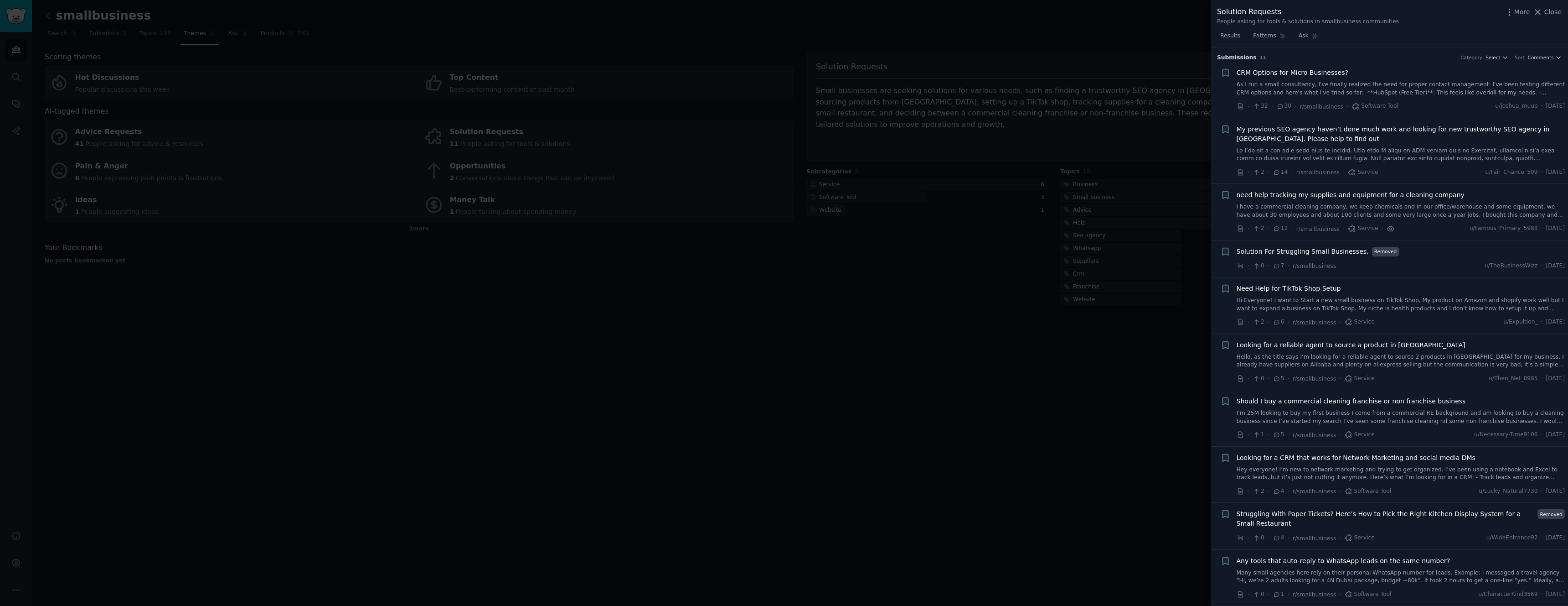
click at [1390, 230] on icon at bounding box center [1390, 228] width 1 height 1
click at [1387, 230] on icon at bounding box center [1390, 228] width 8 height 10
click at [1350, 228] on icon at bounding box center [1352, 228] width 6 height 6
click at [1243, 230] on icon at bounding box center [1240, 228] width 8 height 8
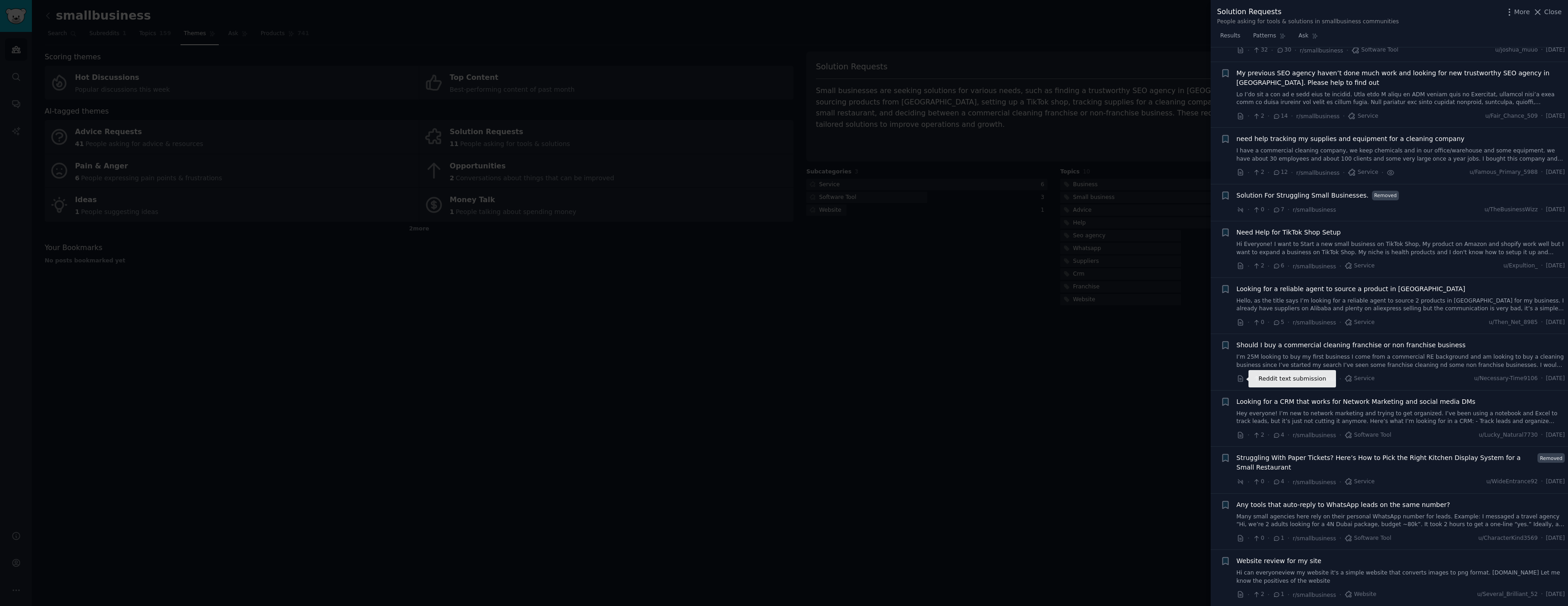
click at [1239, 379] on icon at bounding box center [1240, 378] width 8 height 8
click at [1242, 434] on icon at bounding box center [1240, 435] width 4 height 6
click at [1241, 538] on icon at bounding box center [1240, 538] width 4 height 6
click at [1311, 216] on li "+ Solution For Struggling Small Businesses. Removed · 0 · 7 · r/smallbusiness u…" at bounding box center [1389, 203] width 358 height 37
drag, startPoint x: 1350, startPoint y: 196, endPoint x: 1345, endPoint y: 196, distance: 5.0
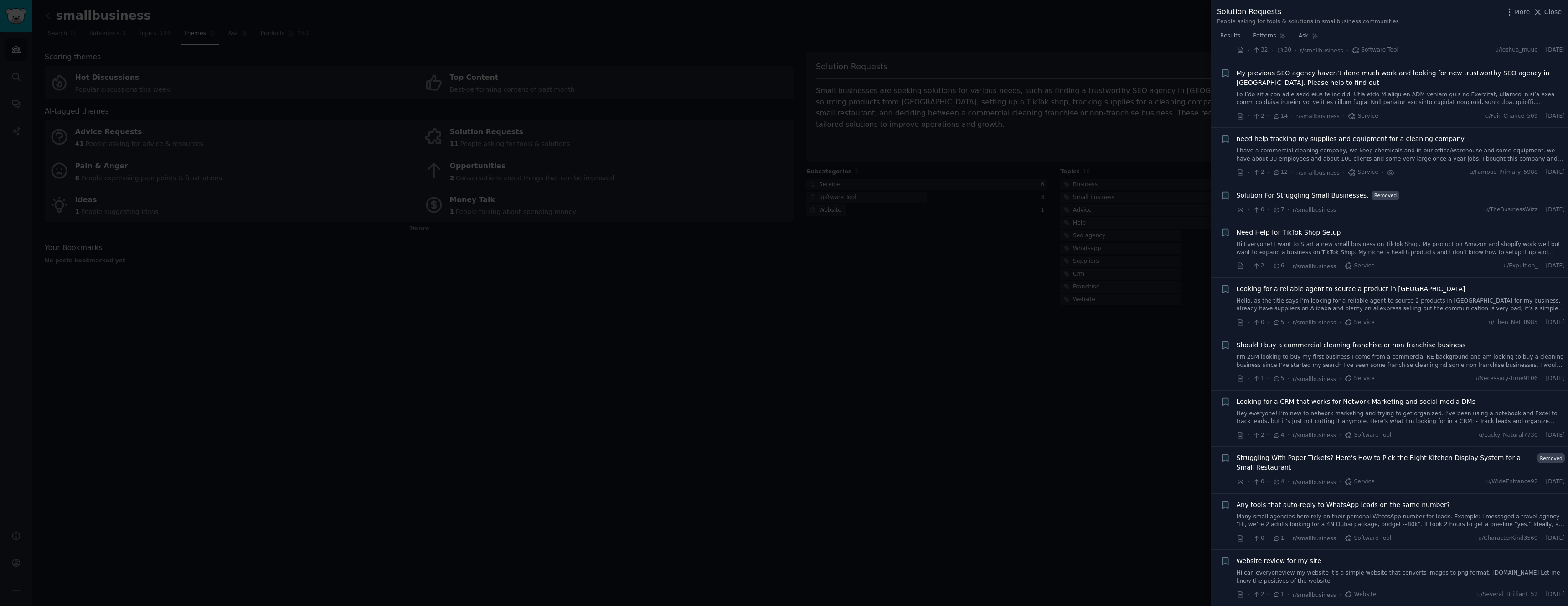
click at [1307, 198] on span "Solution For Struggling Small Businesses." at bounding box center [1302, 195] width 133 height 10
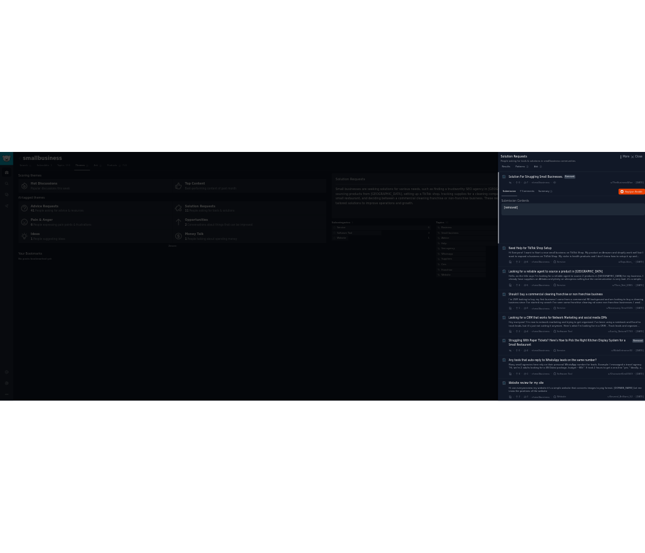
scroll to position [260, 0]
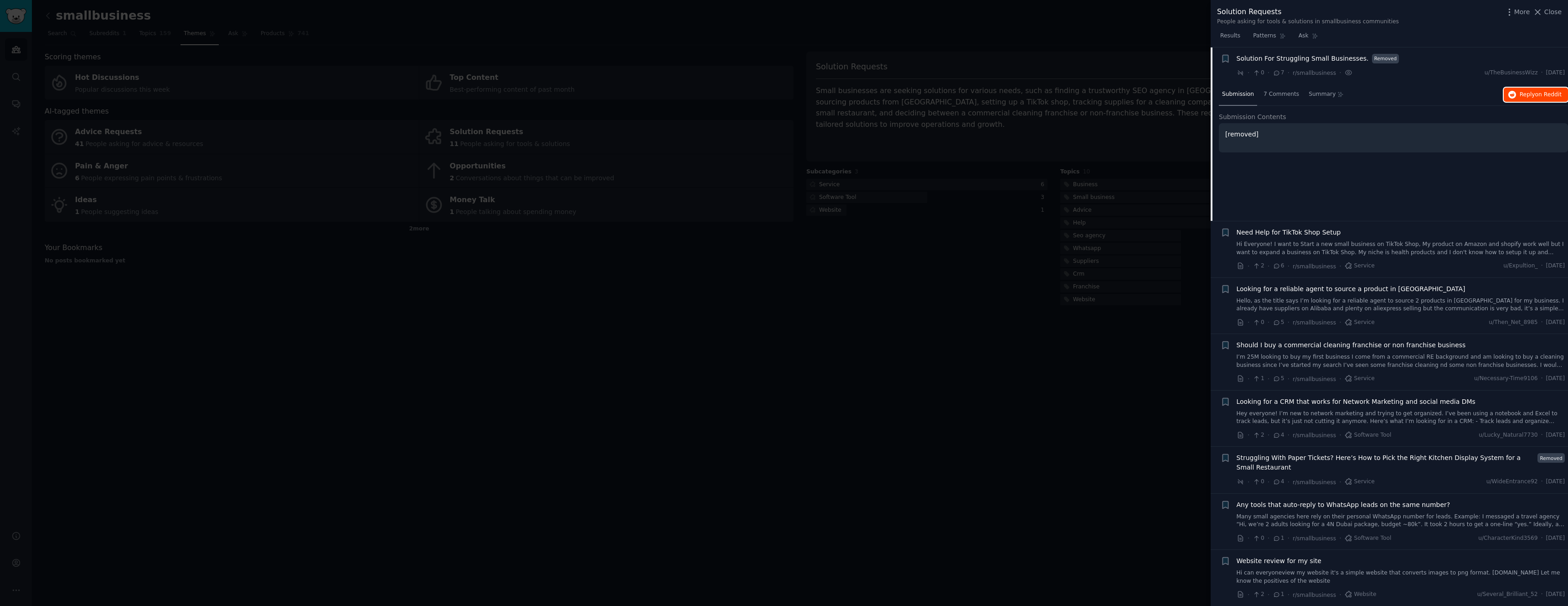
click at [1540, 93] on span "on Reddit" at bounding box center [1549, 94] width 27 height 7
